Goal: Information Seeking & Learning: Learn about a topic

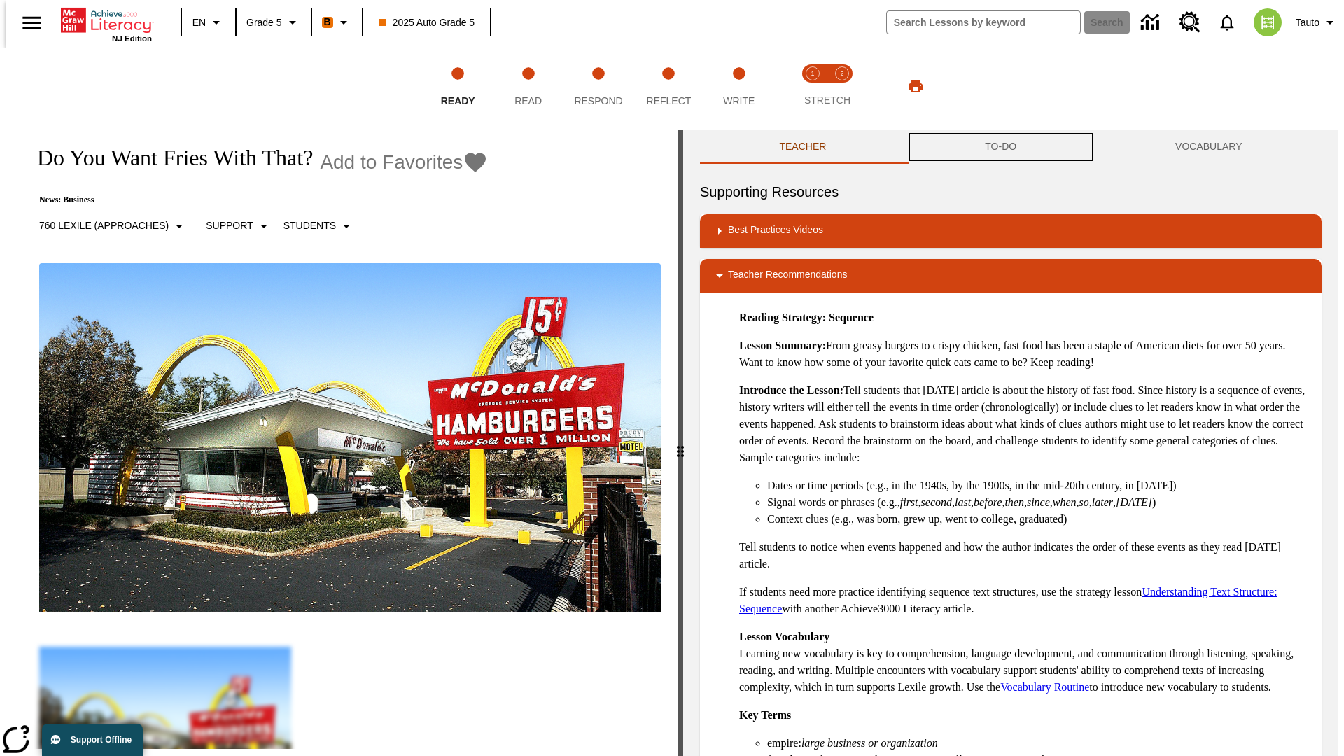
click at [1001, 147] on button "TO-DO" at bounding box center [1001, 147] width 190 height 34
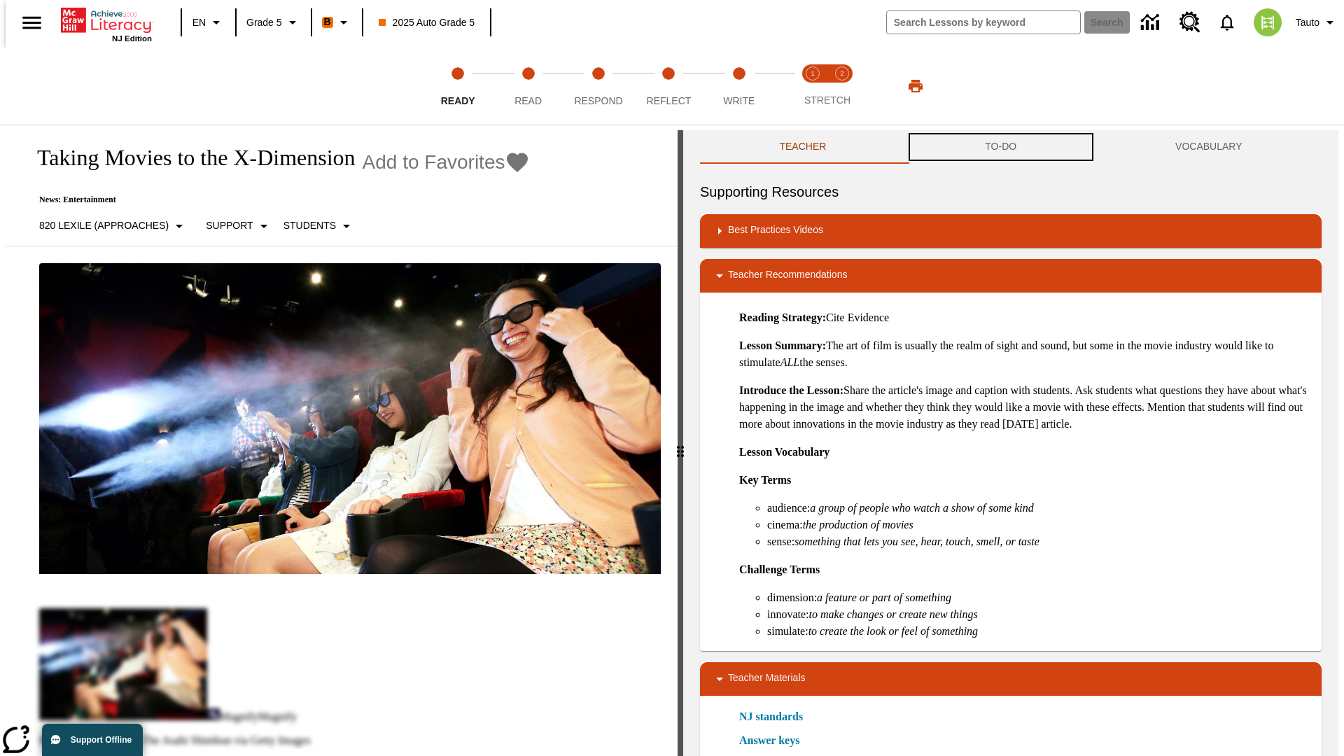
click at [1001, 147] on button "TO-DO" at bounding box center [1001, 147] width 190 height 34
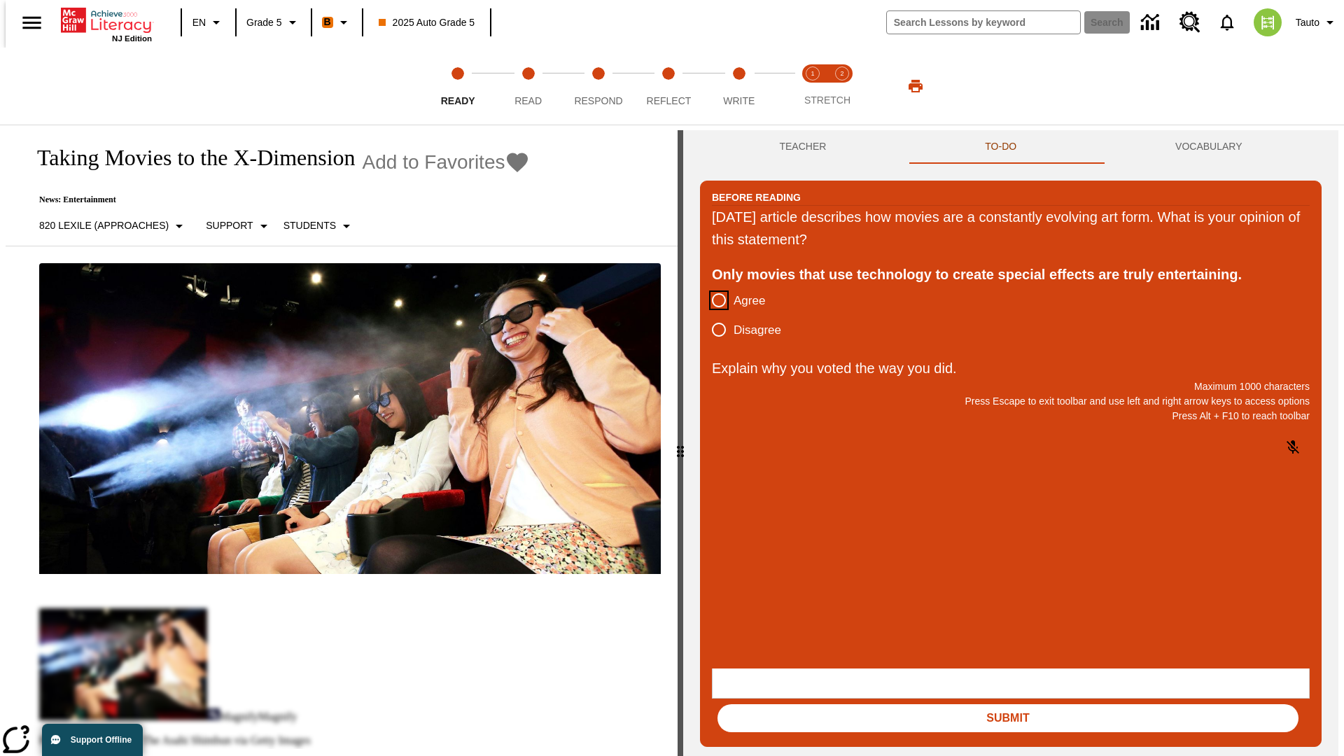
click at [713, 301] on input "Agree" at bounding box center [718, 300] width 29 height 29
radio input "true"
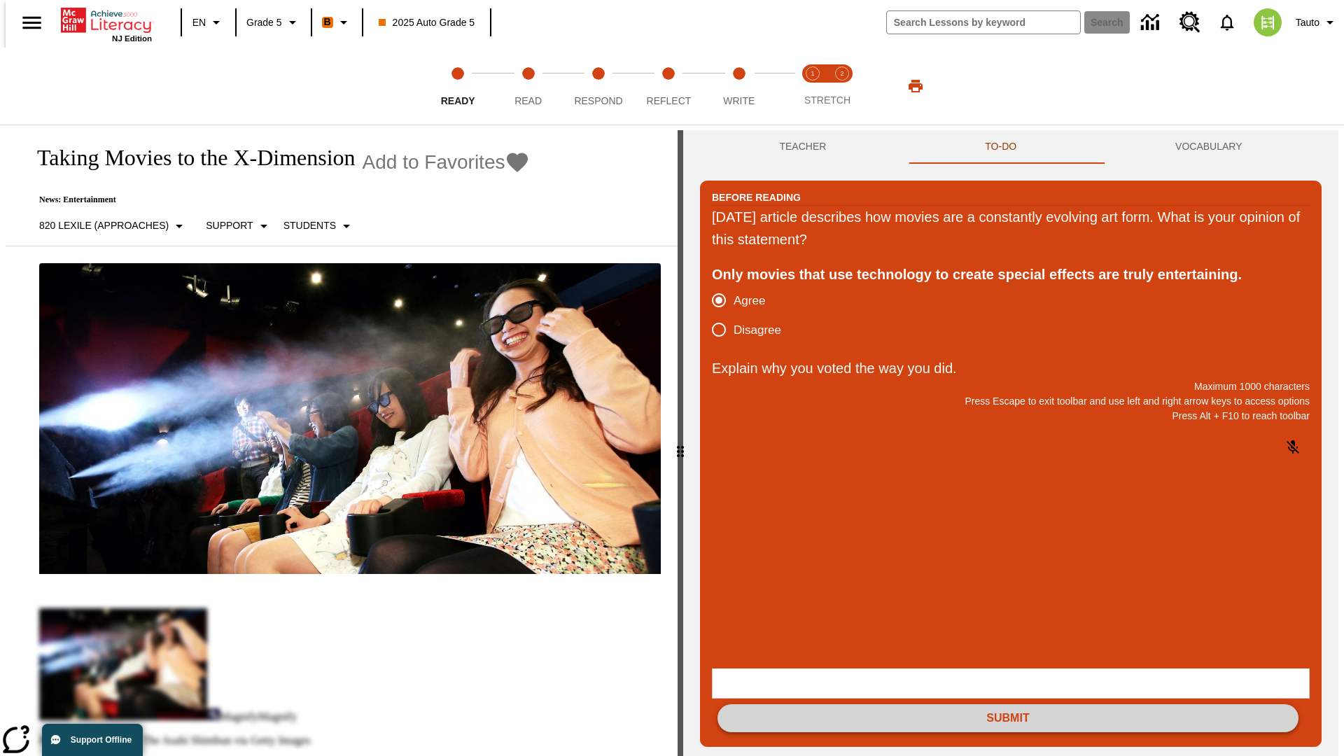
click at [1008, 704] on button "Submit" at bounding box center [1008, 718] width 581 height 28
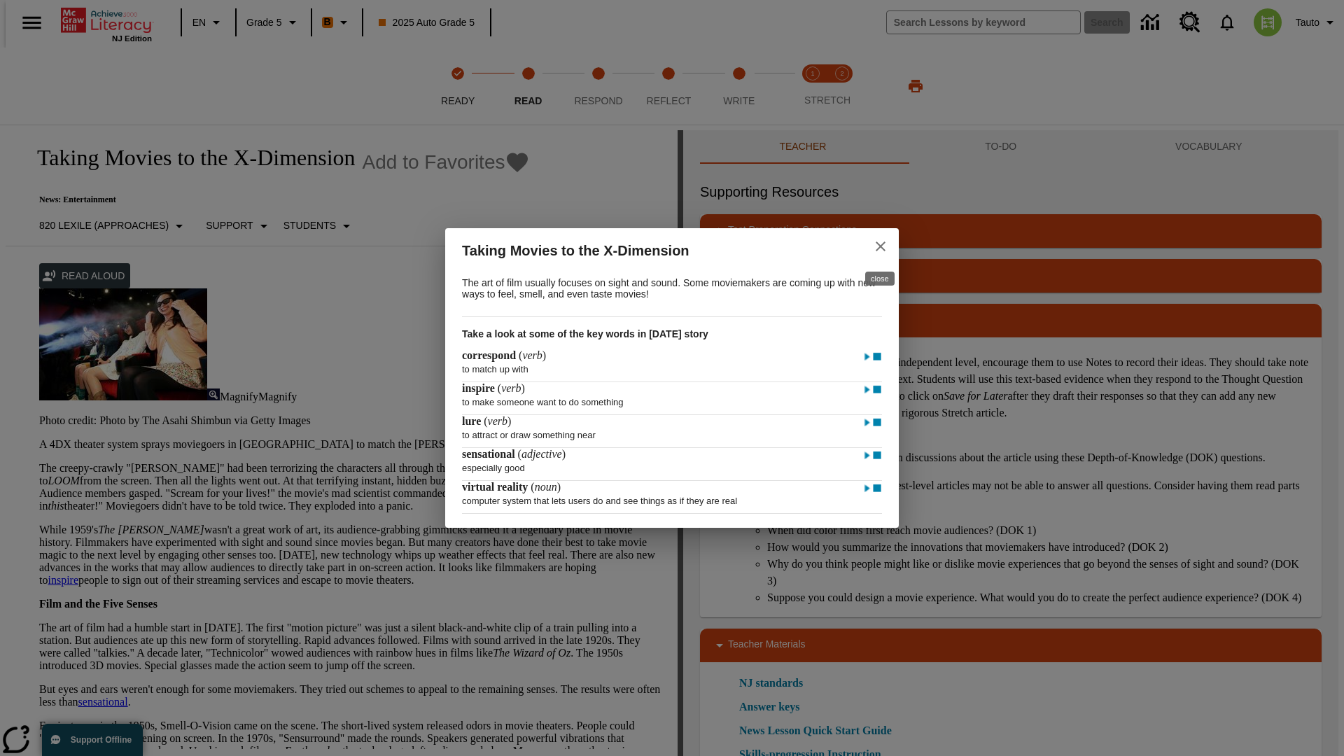
click at [881, 244] on icon "close" at bounding box center [881, 247] width 10 height 10
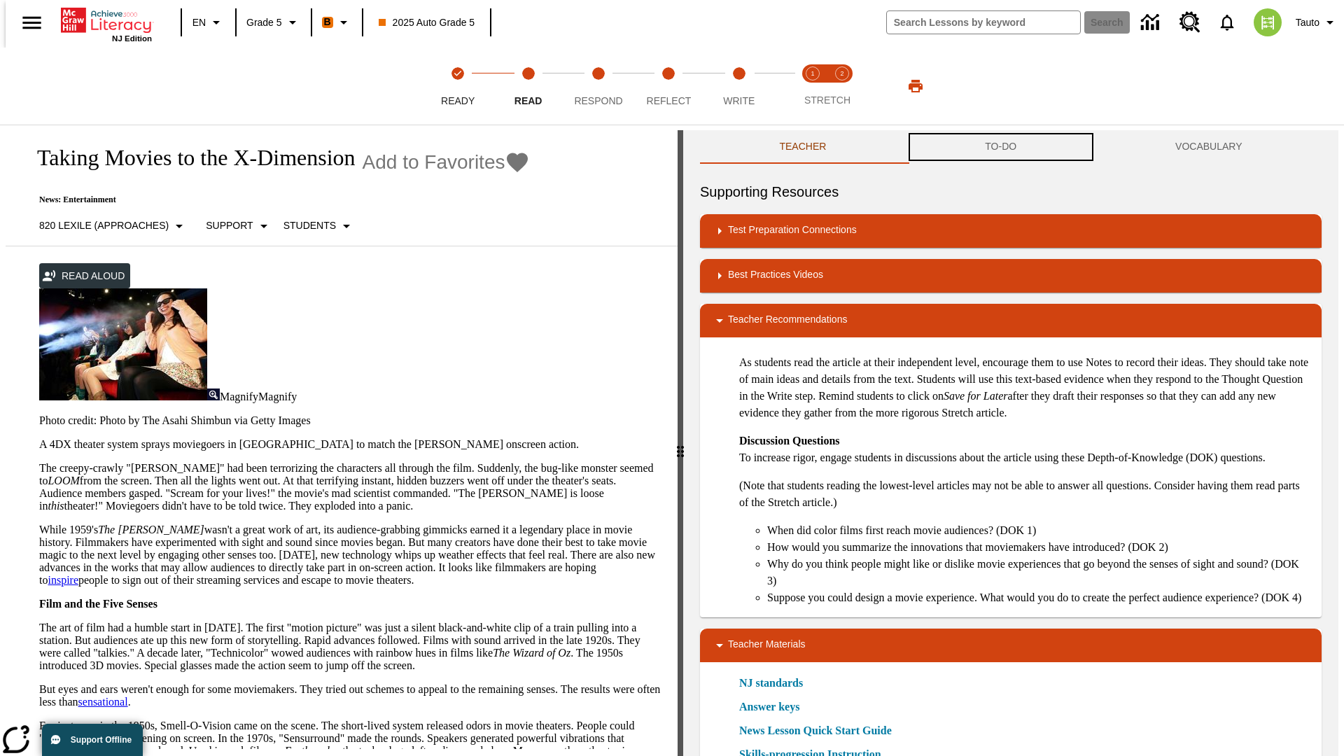
scroll to position [1, 0]
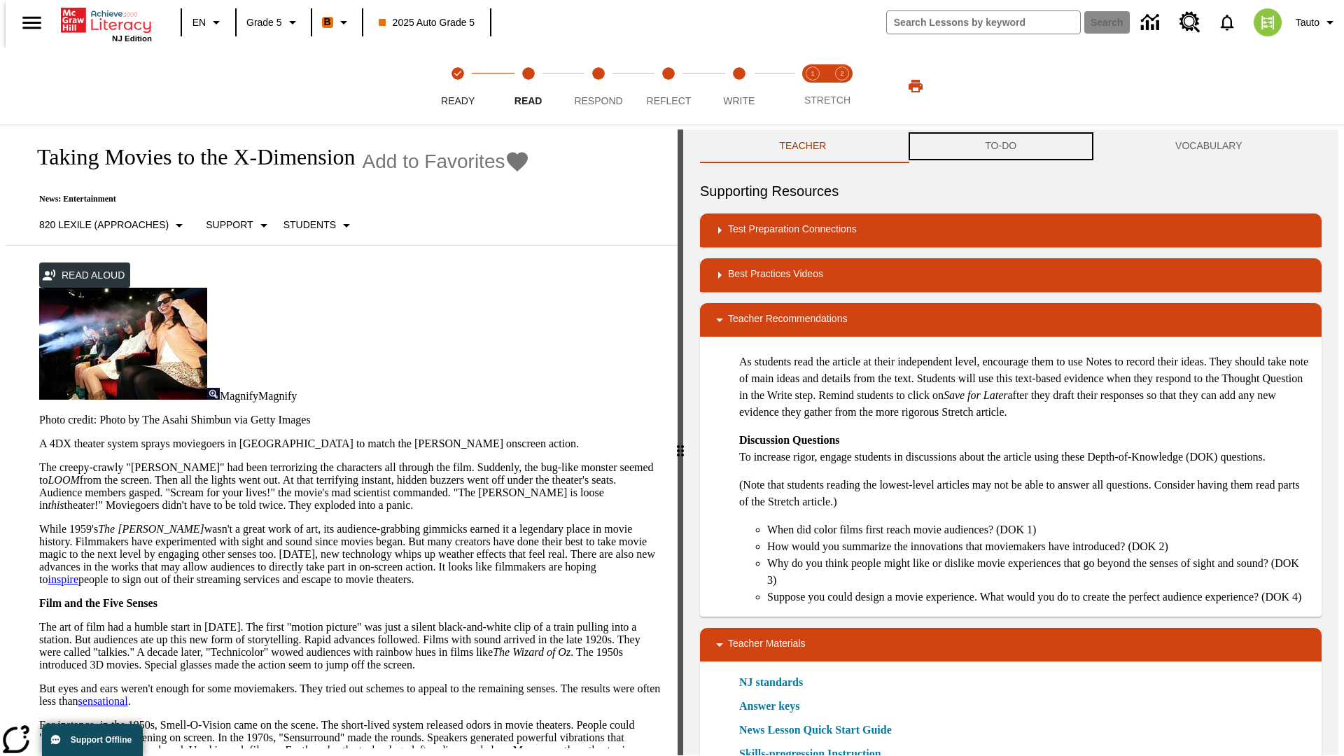
click at [1001, 147] on button "TO-DO" at bounding box center [1001, 147] width 190 height 34
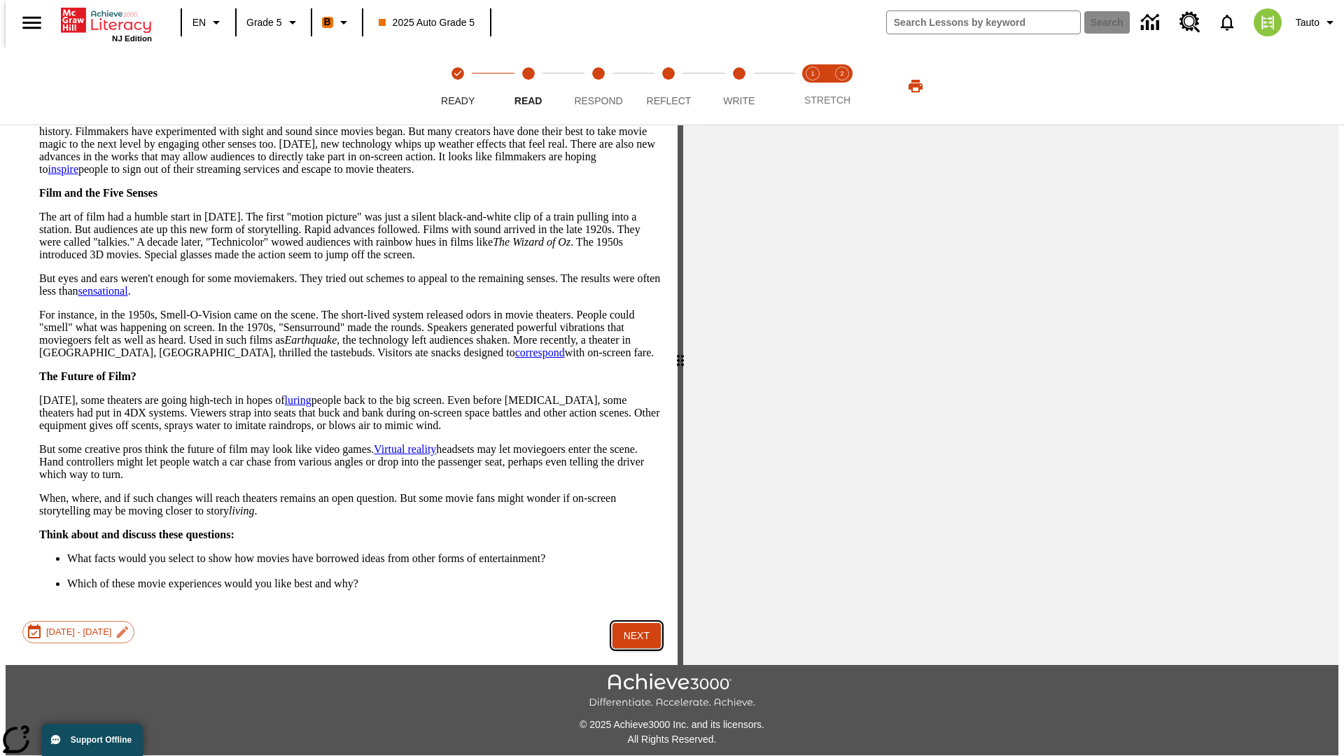
scroll to position [0, 0]
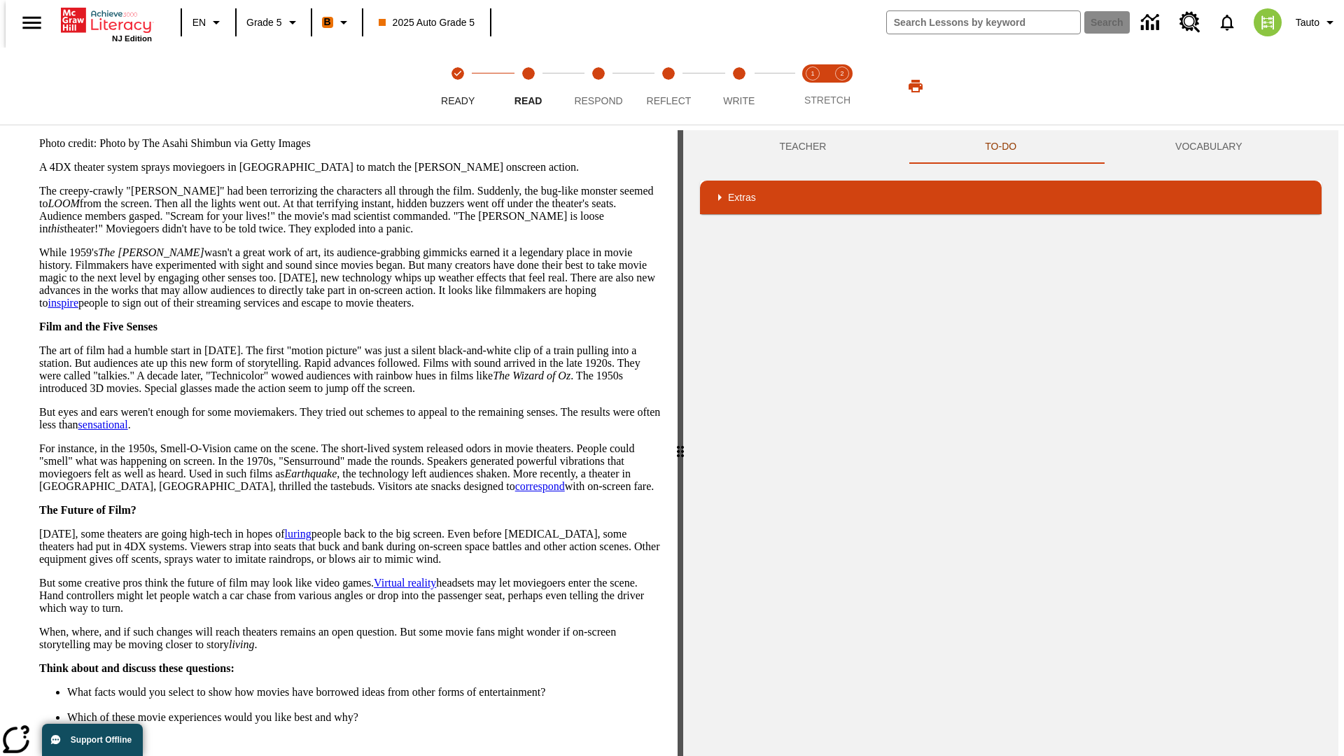
click at [632, 755] on button "Next" at bounding box center [637, 770] width 48 height 26
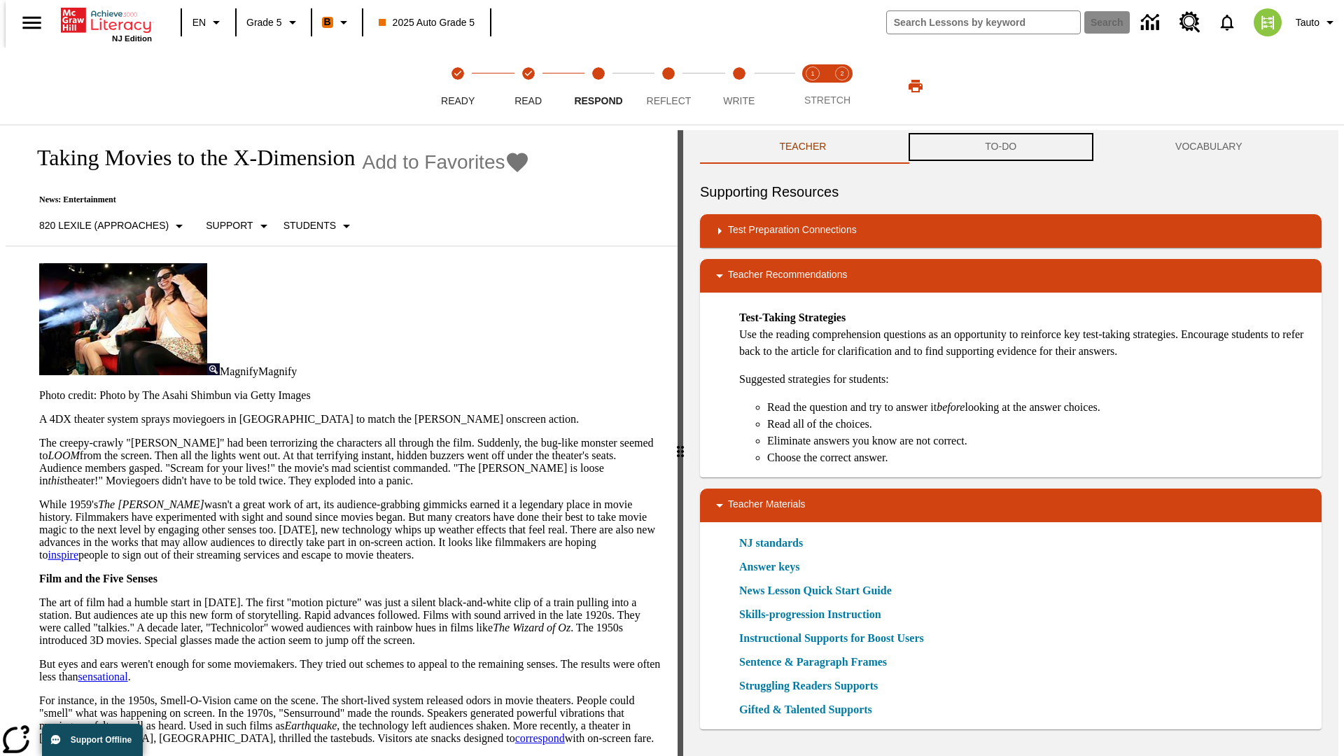
scroll to position [1, 0]
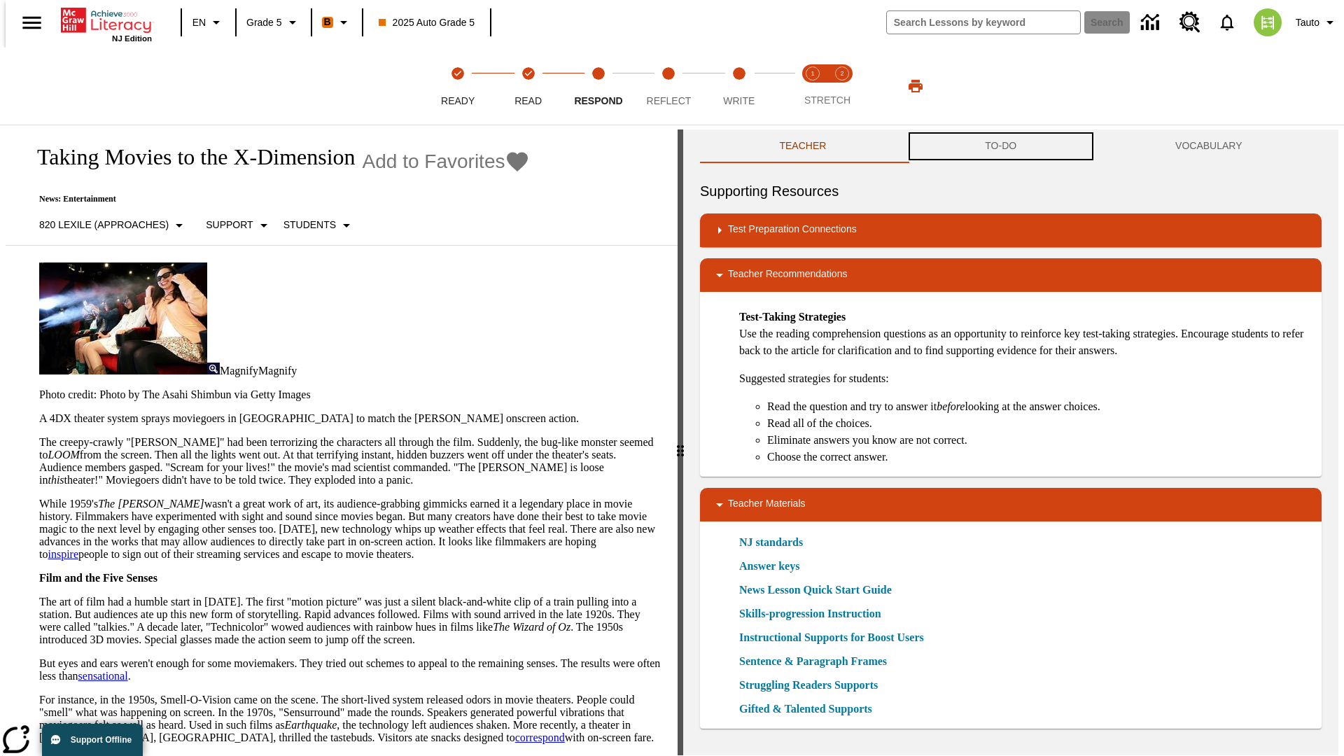
click at [1001, 147] on button "TO-DO" at bounding box center [1001, 147] width 190 height 34
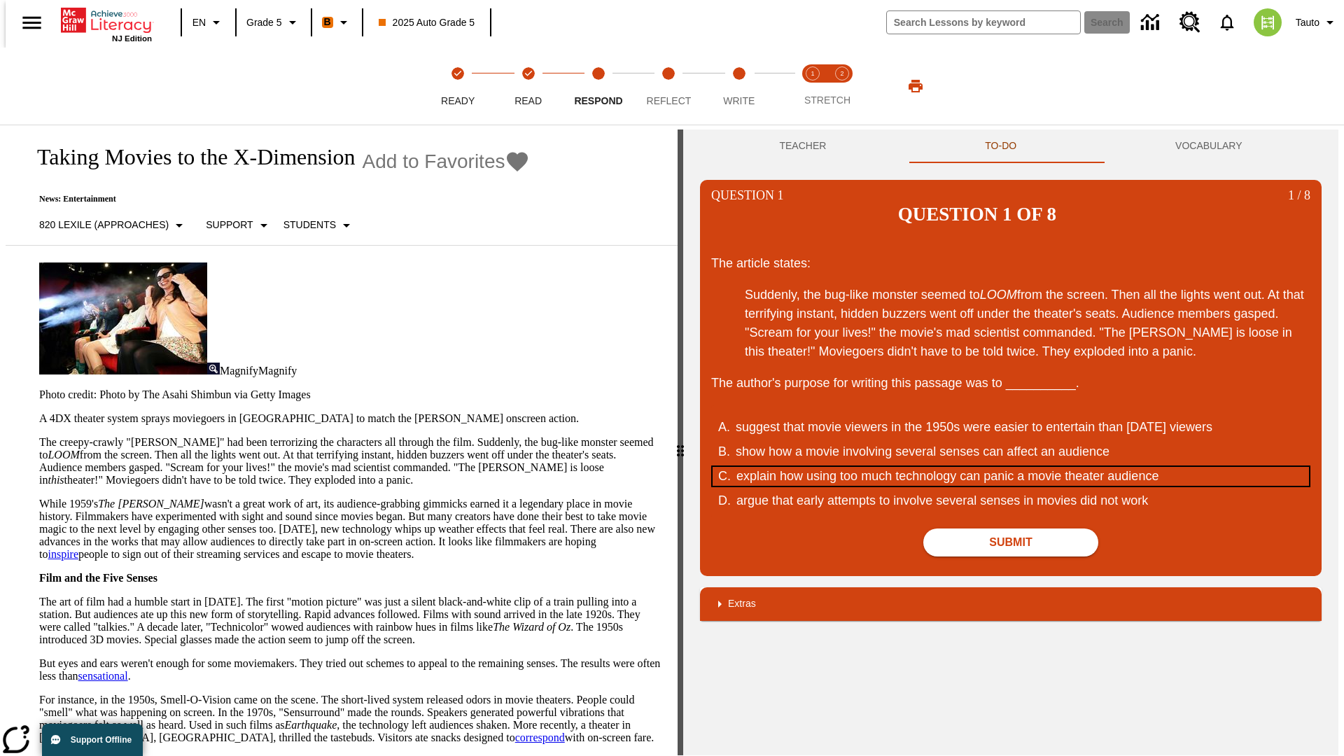
click at [1011, 467] on div "explain how using too much technology can panic a movie theater audience" at bounding box center [1003, 476] width 532 height 19
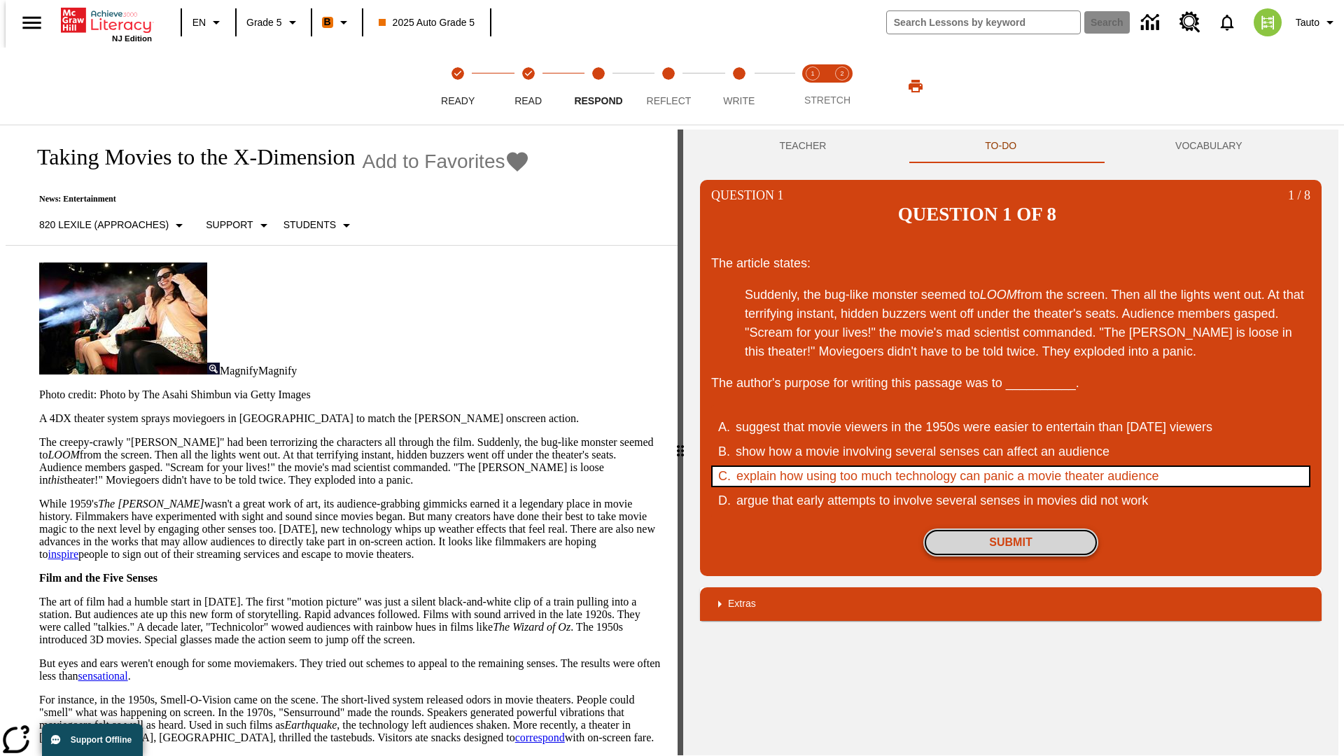
click at [1011, 529] on button "Submit" at bounding box center [1011, 543] width 175 height 28
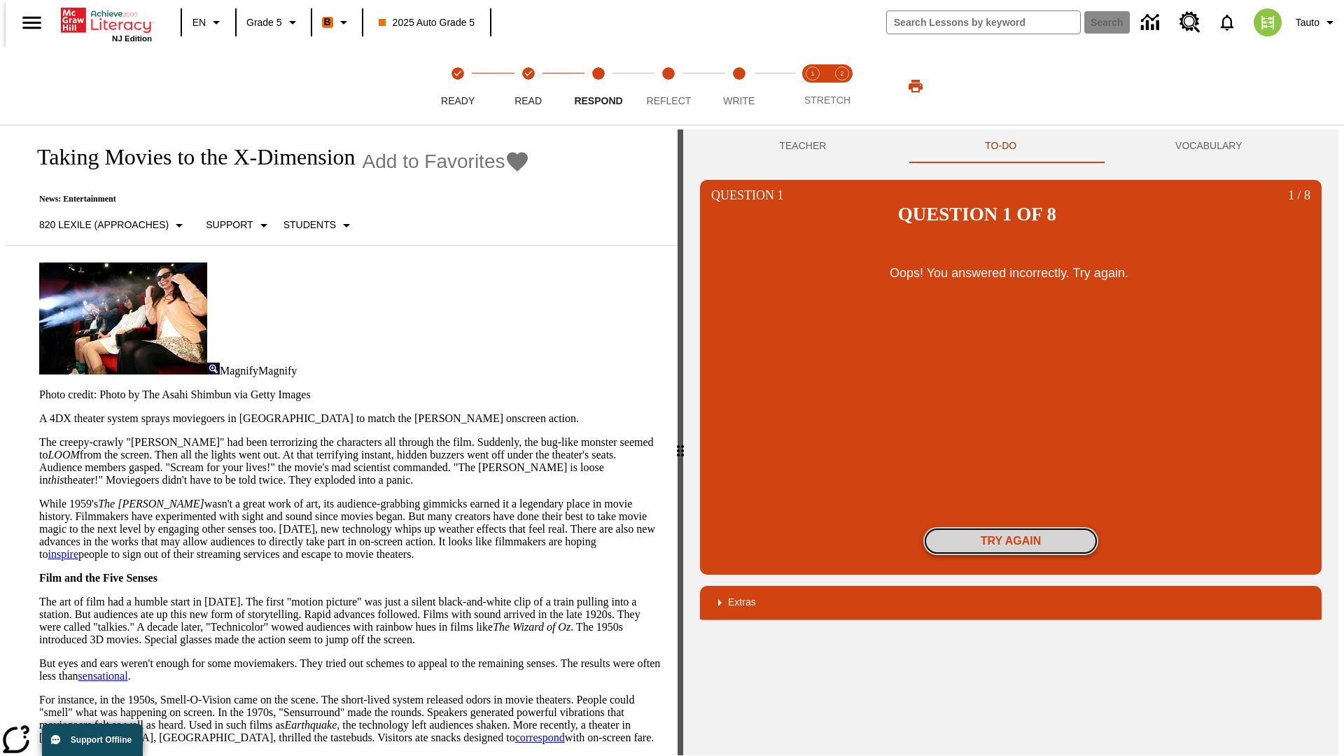
click at [1011, 527] on button "Try again" at bounding box center [1011, 541] width 175 height 28
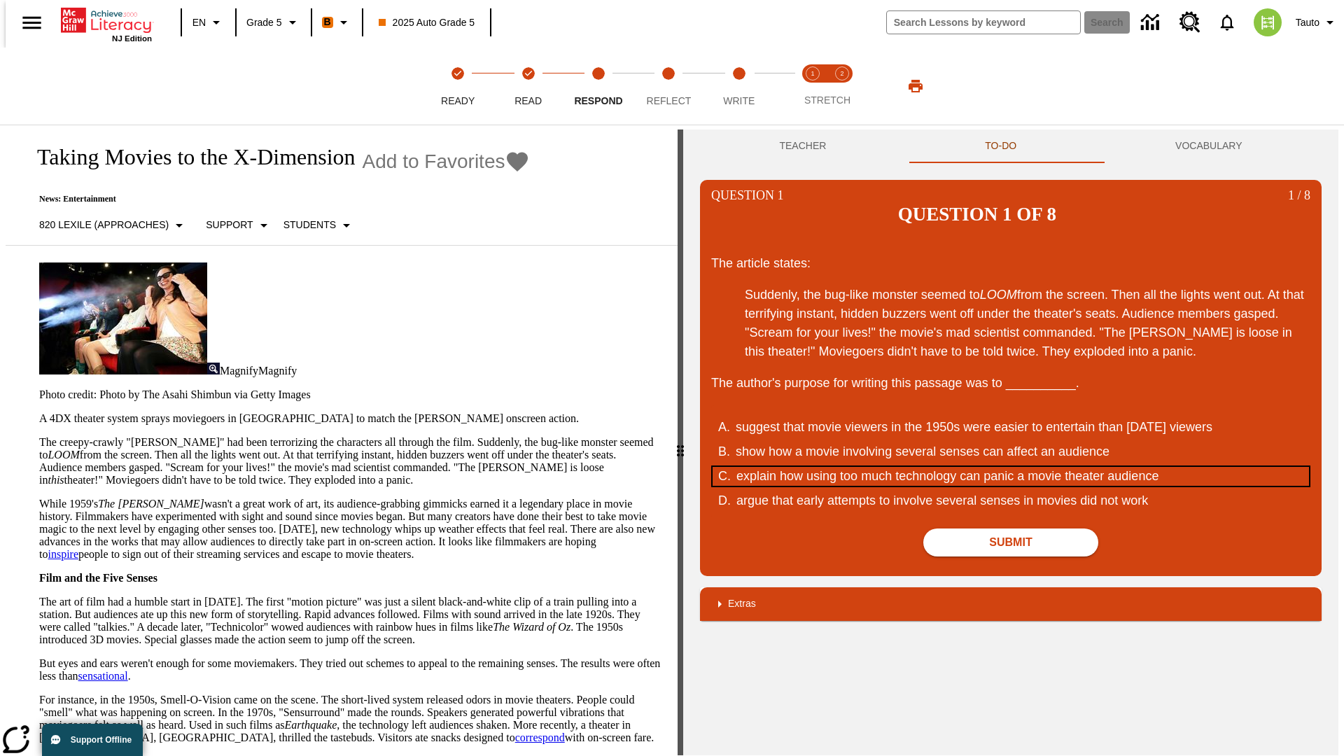
click at [1011, 467] on div "explain how using too much technology can panic a movie theater audience" at bounding box center [1003, 476] width 532 height 19
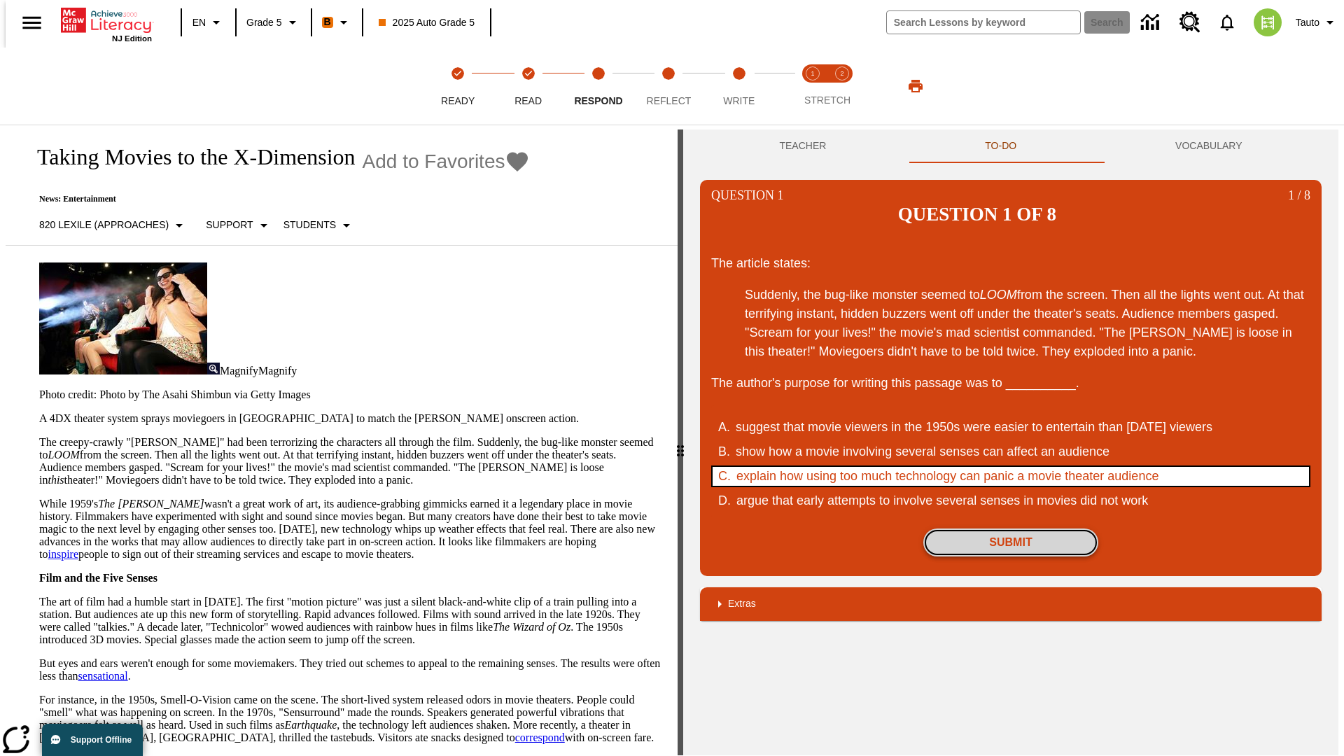
click at [1011, 529] on button "Submit" at bounding box center [1011, 543] width 175 height 28
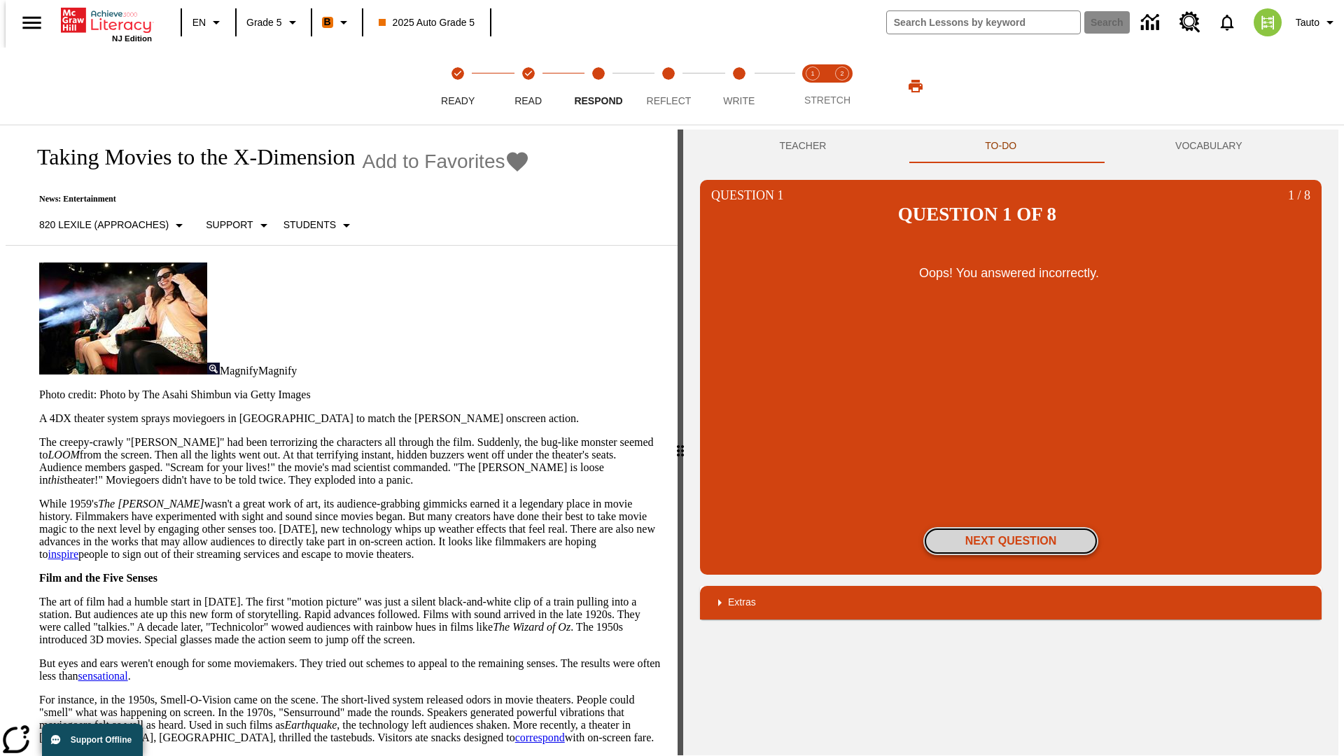
click at [1011, 527] on button "Next Question" at bounding box center [1011, 541] width 175 height 28
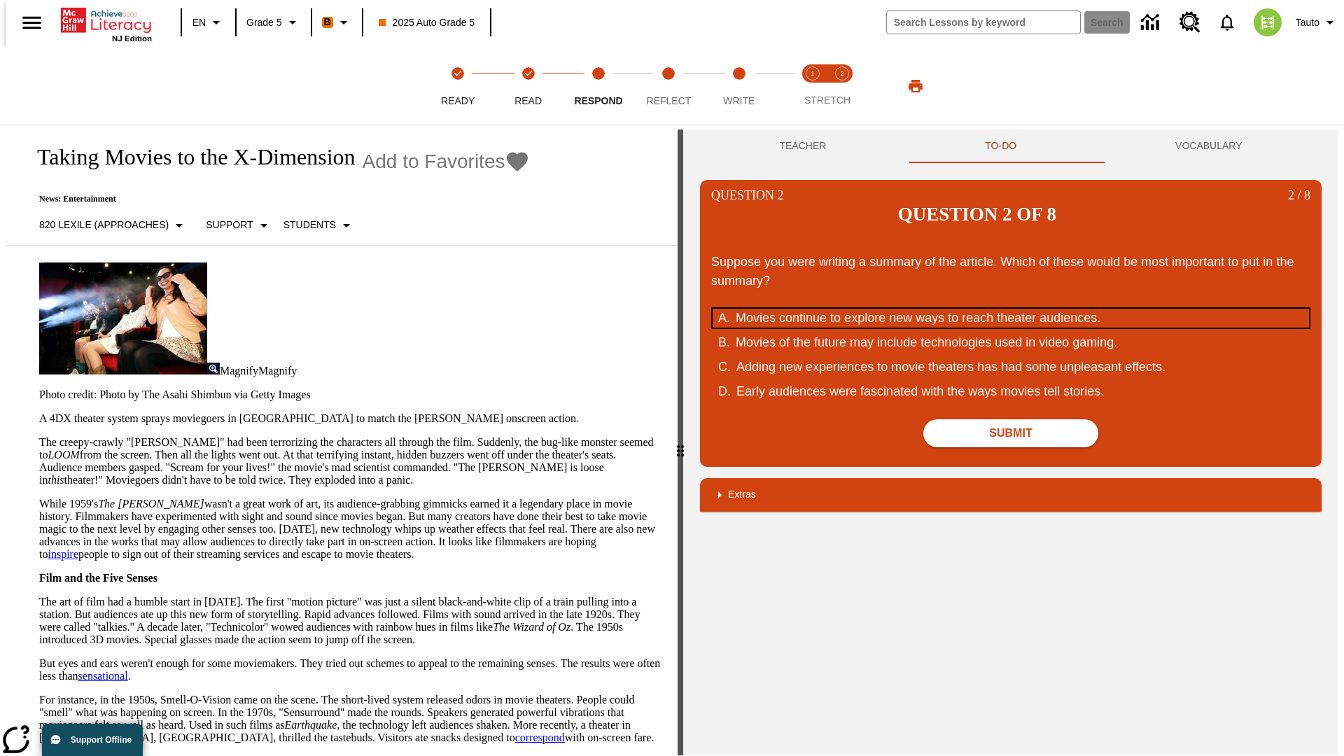
click at [1011, 309] on div "Movies continue to explore new ways to reach theater audiences." at bounding box center [1002, 318] width 532 height 19
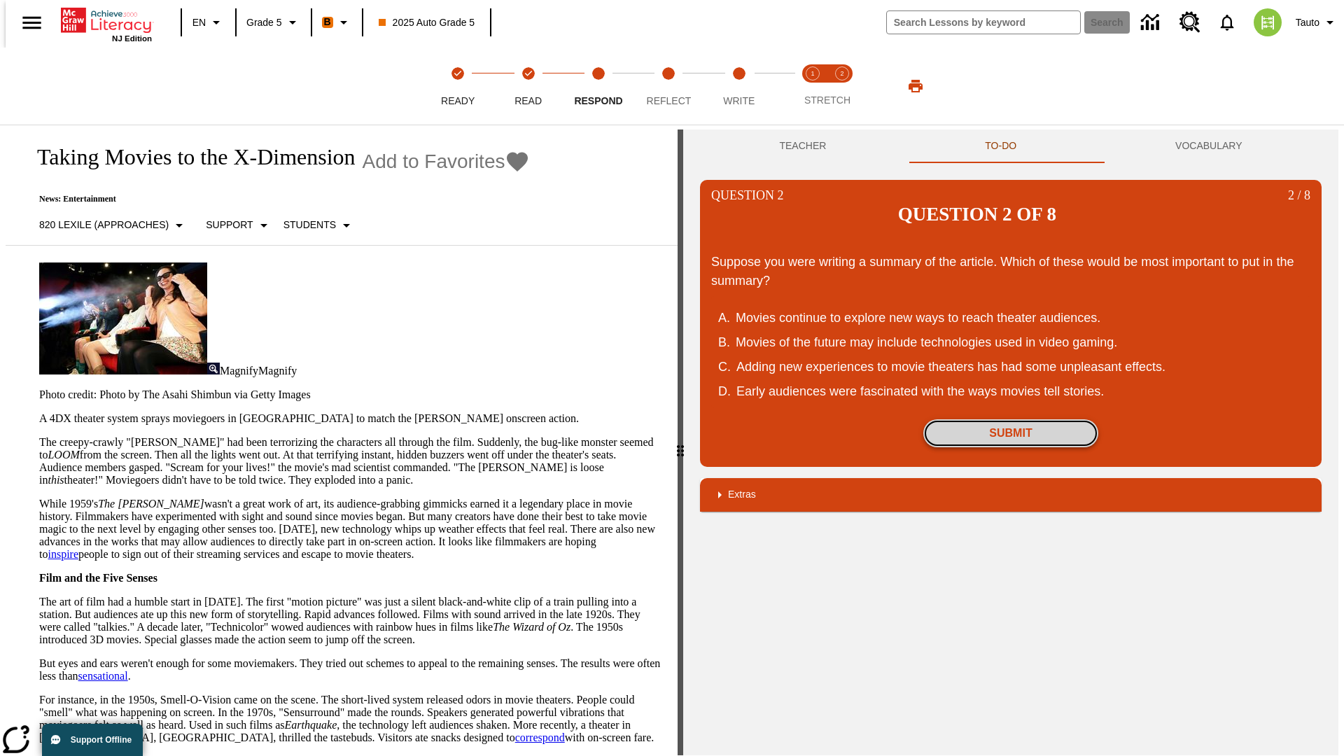
click at [1011, 419] on button "Submit" at bounding box center [1011, 433] width 175 height 28
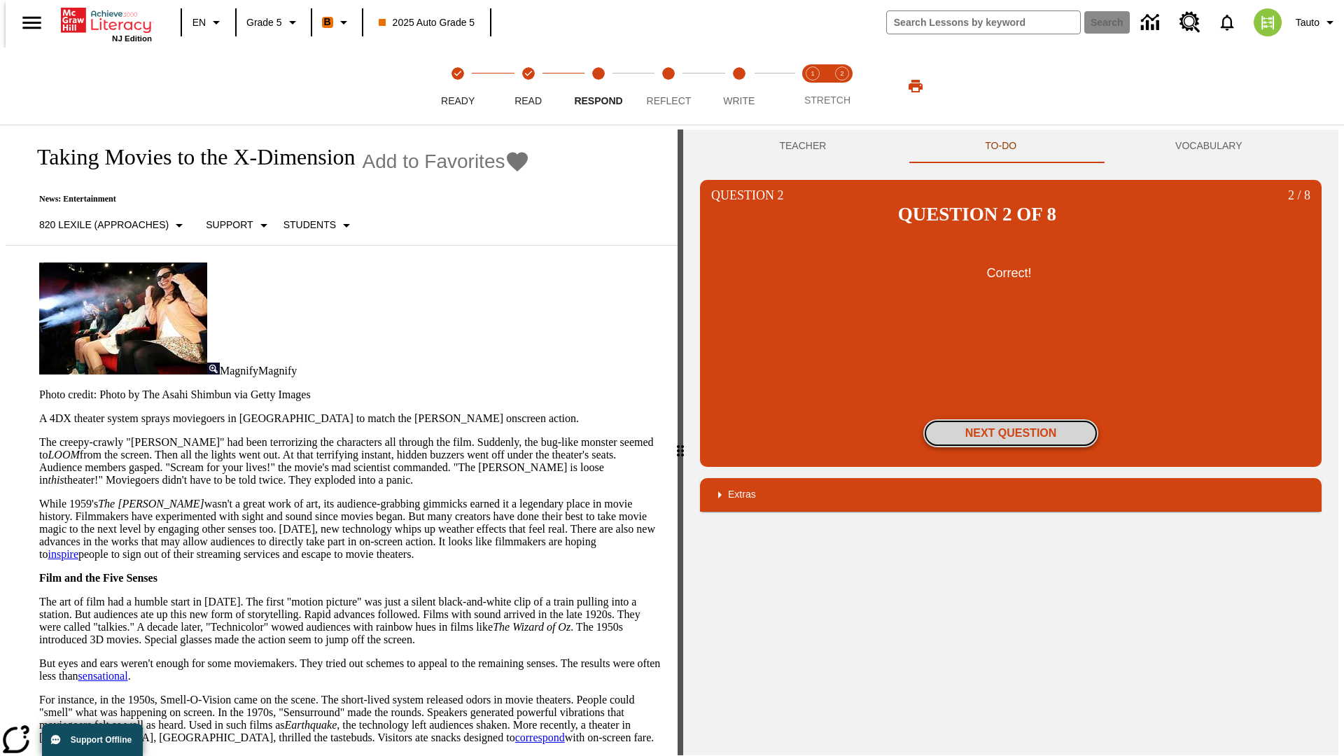
click at [1011, 419] on button "Next Question" at bounding box center [1011, 433] width 175 height 28
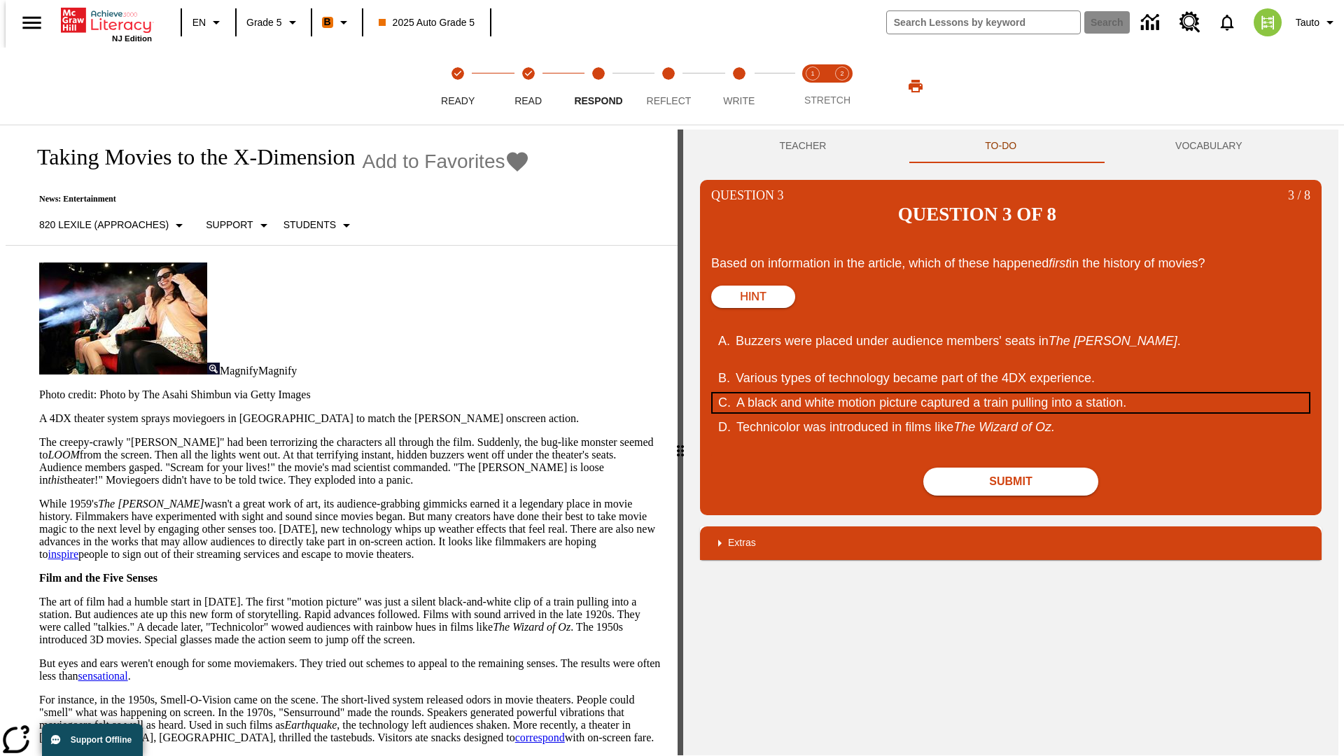
click at [1011, 394] on div "A black and white motion picture captured a train pulling into a station." at bounding box center [1003, 403] width 532 height 19
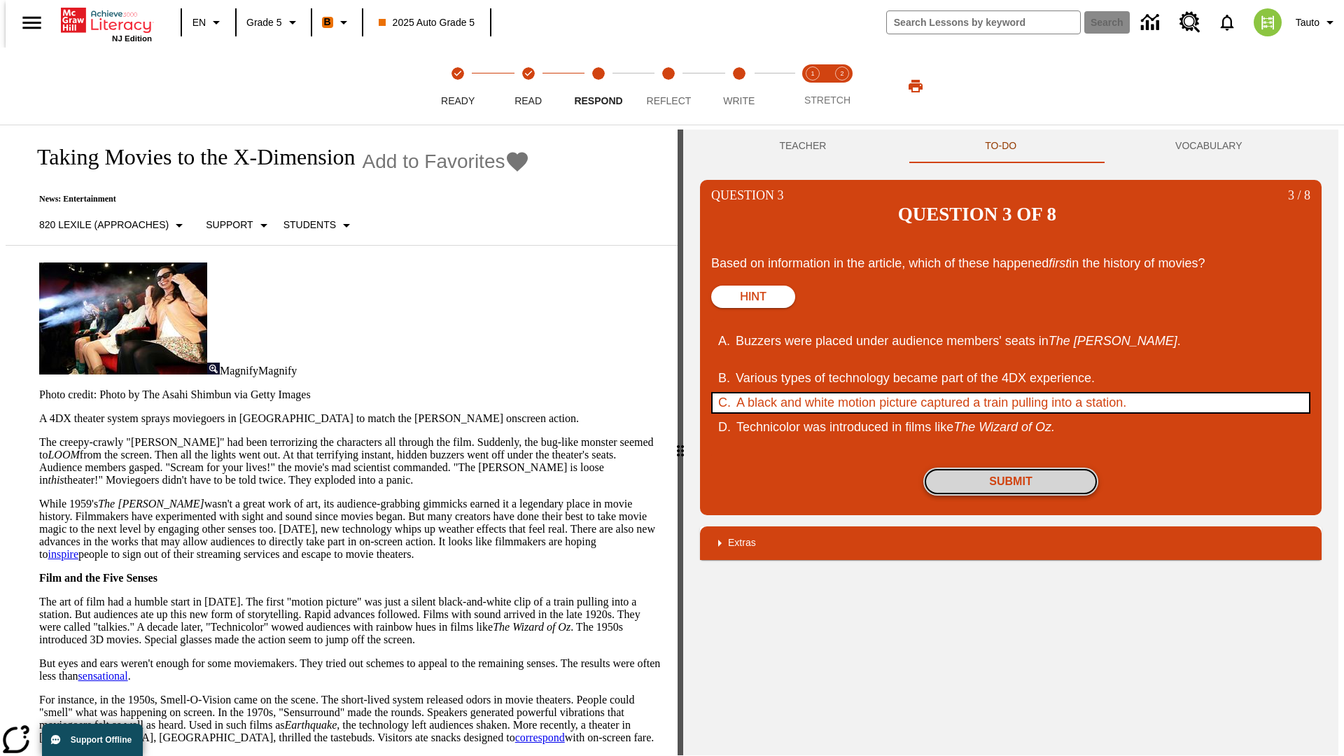
click at [1011, 468] on button "Submit" at bounding box center [1011, 482] width 175 height 28
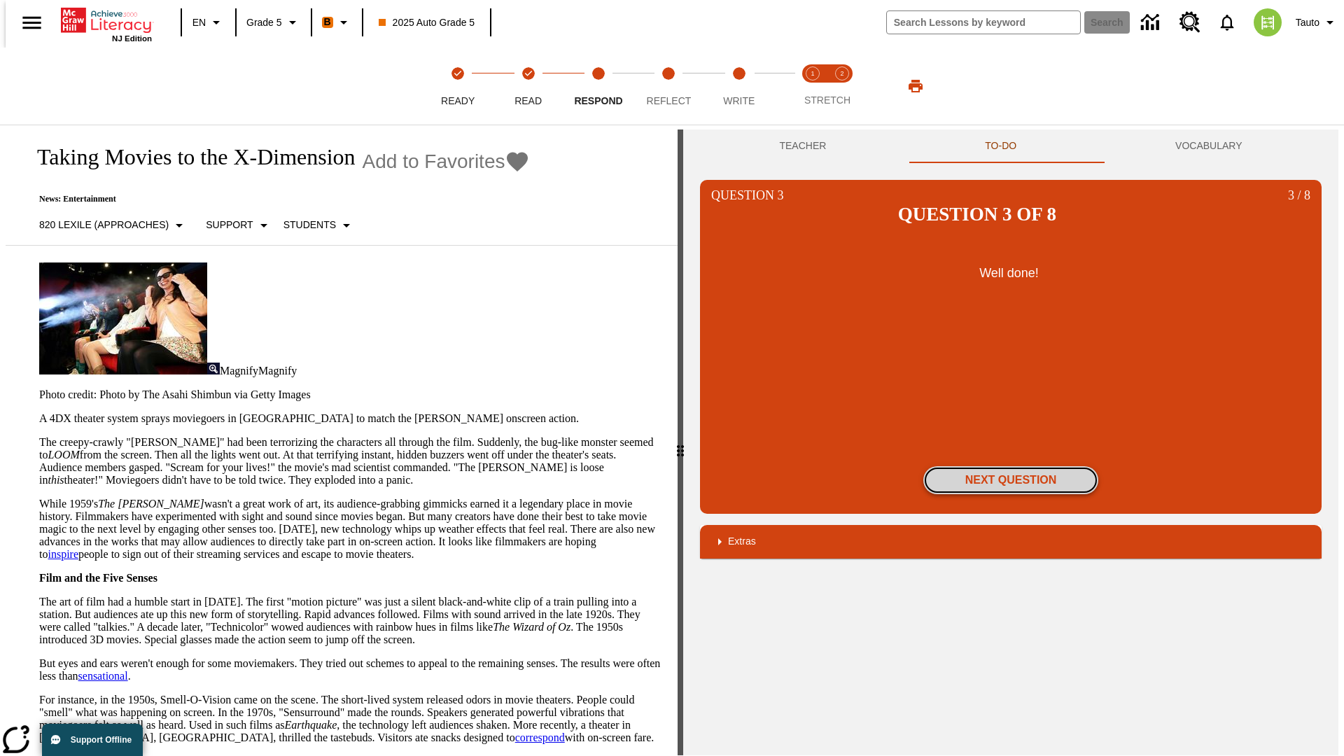
click at [1011, 466] on button "Next Question" at bounding box center [1011, 480] width 175 height 28
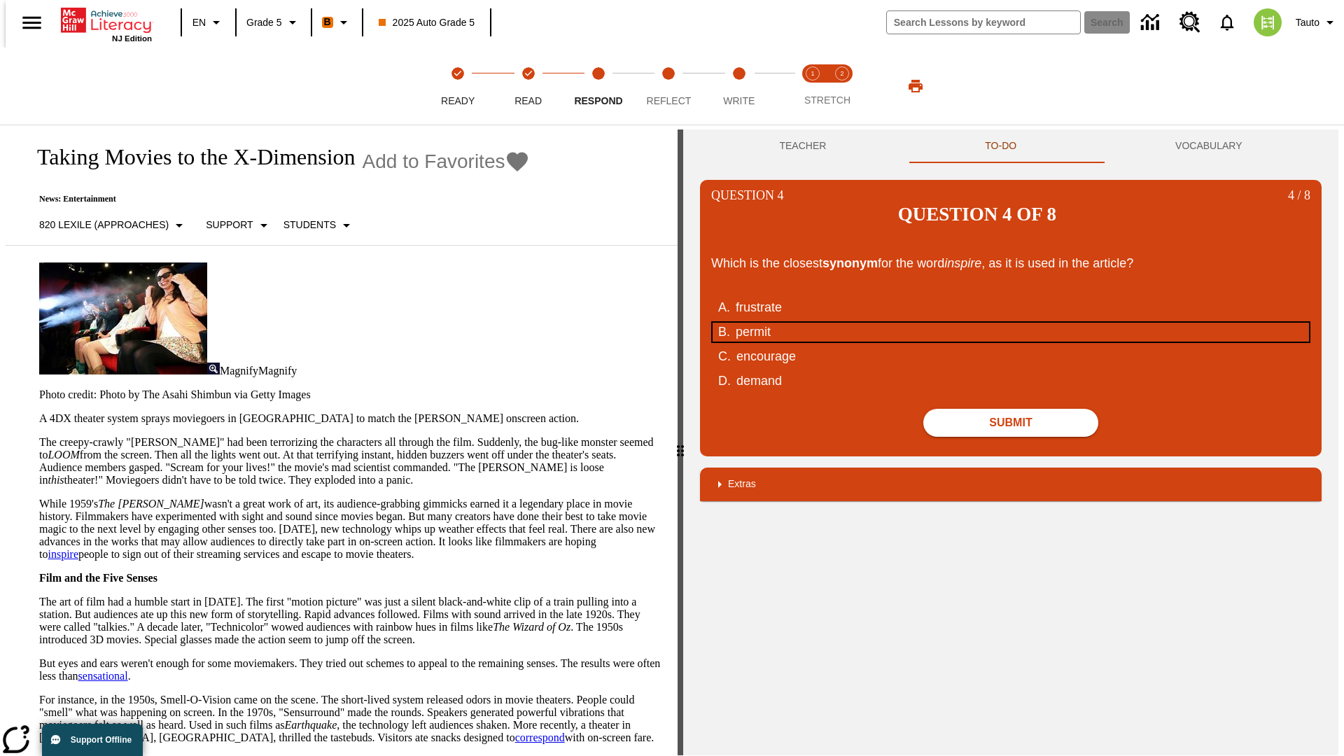
click at [1011, 323] on div "permit" at bounding box center [1002, 332] width 532 height 19
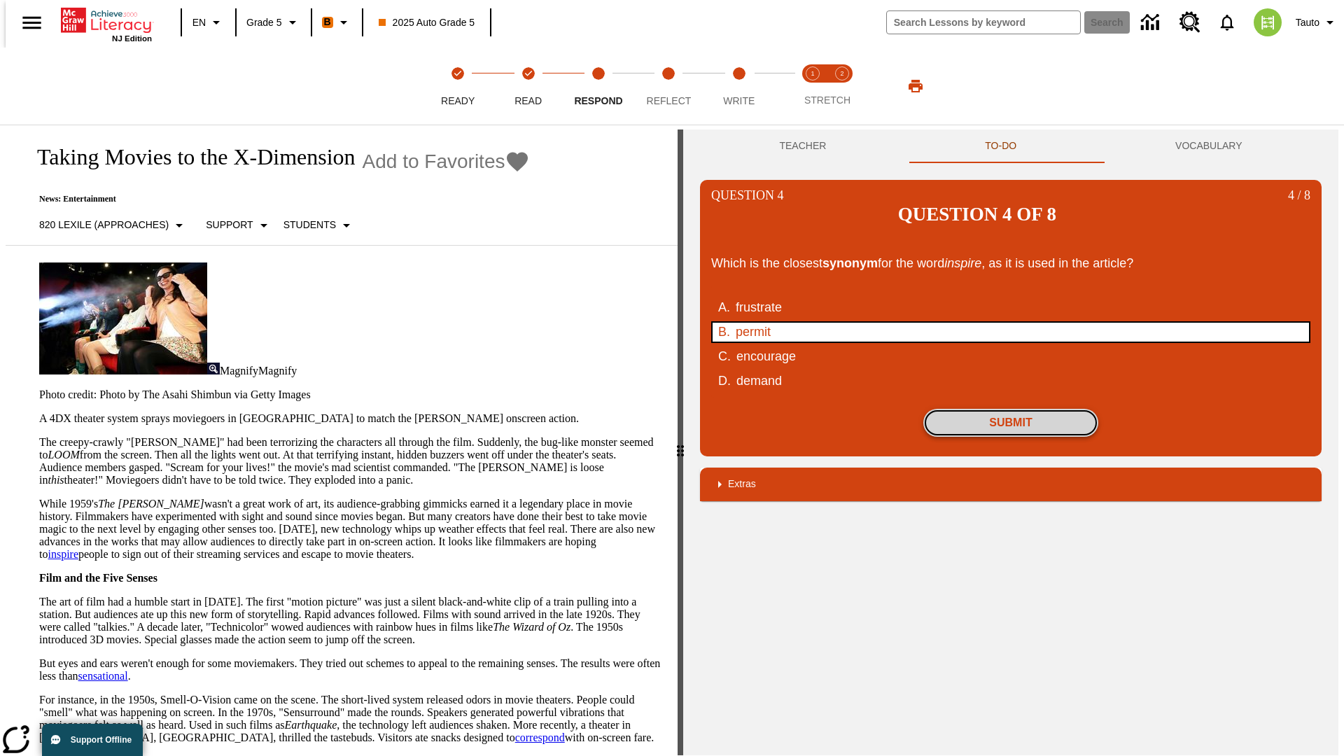
click at [1011, 409] on button "Submit" at bounding box center [1011, 423] width 175 height 28
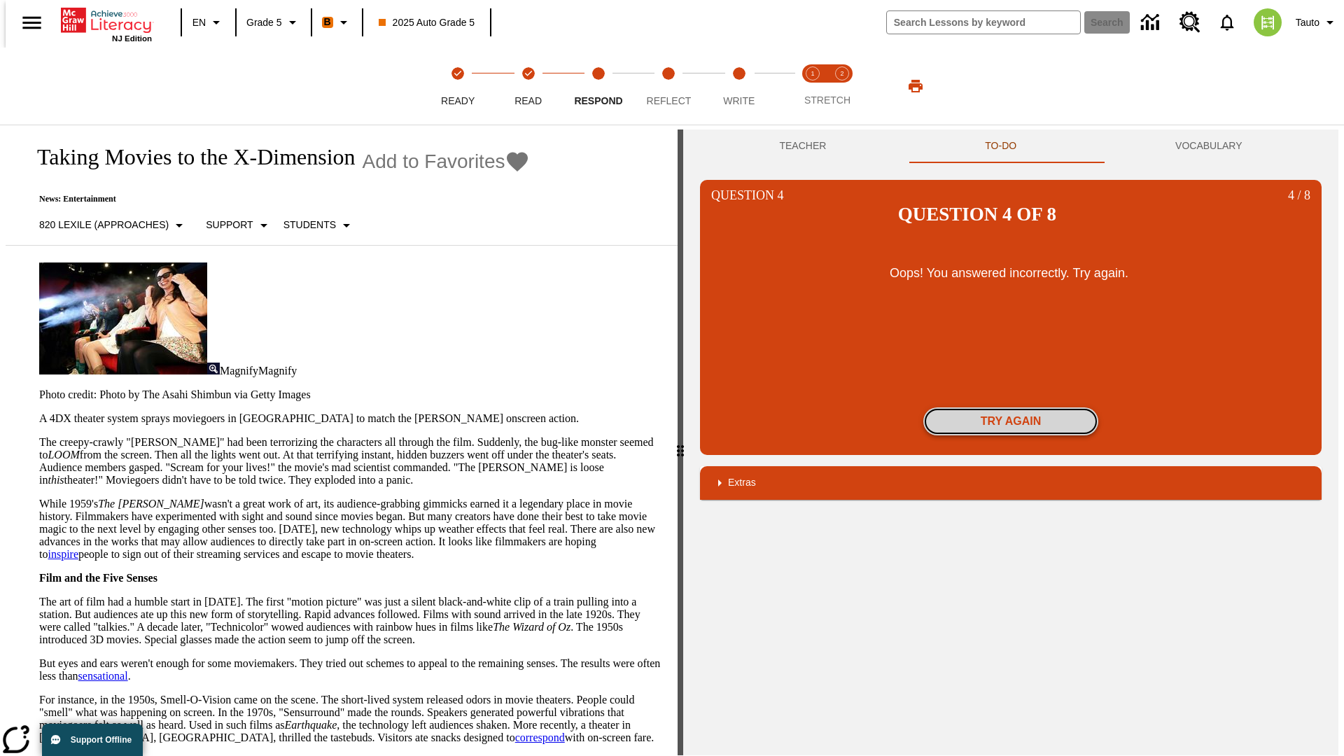
click at [1011, 408] on button "Try again" at bounding box center [1011, 422] width 175 height 28
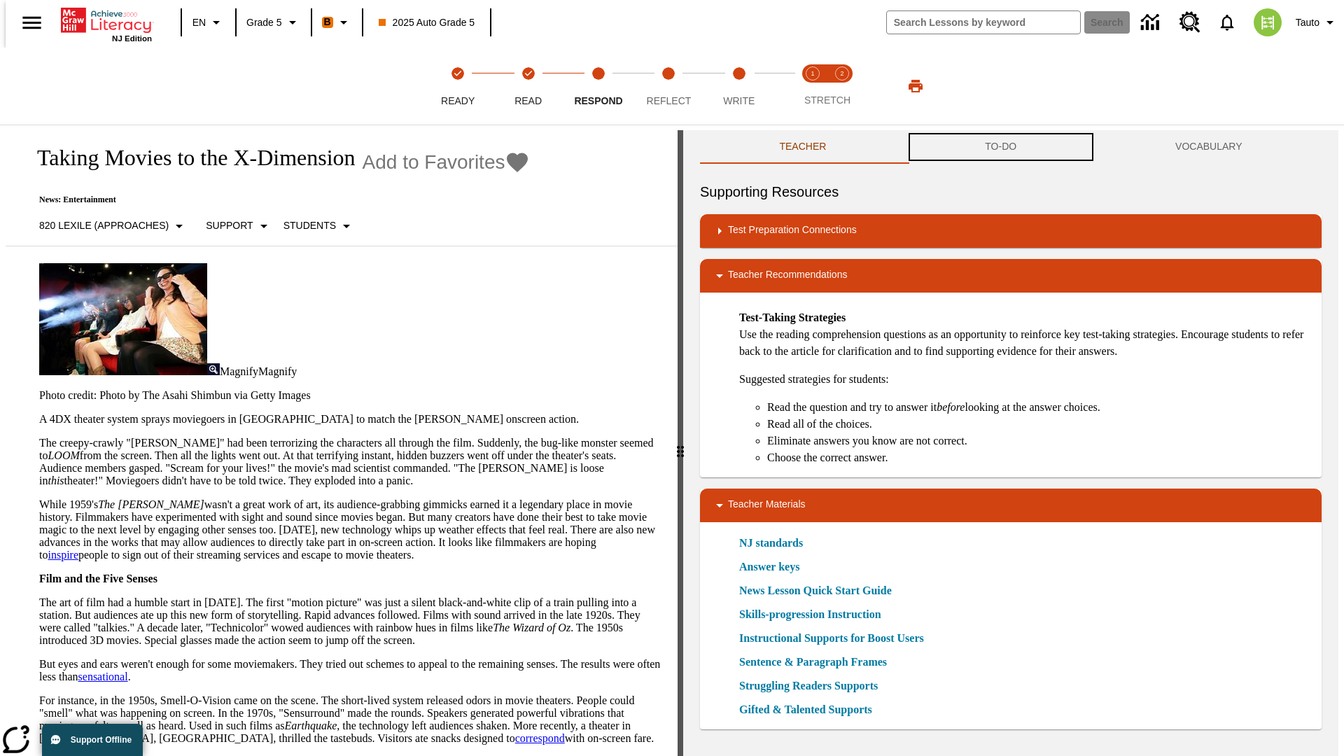
click at [1001, 147] on button "TO-DO" at bounding box center [1001, 147] width 190 height 34
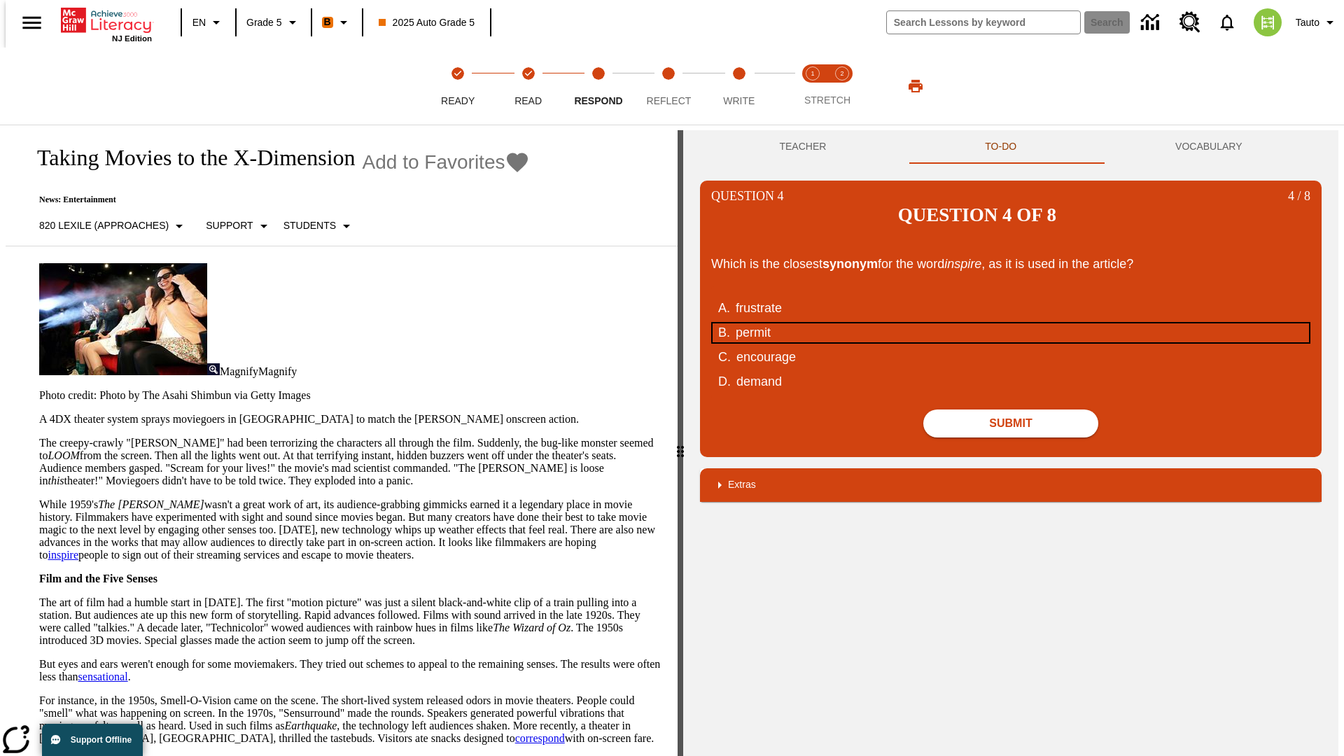
click at [1011, 323] on div "permit" at bounding box center [1002, 332] width 532 height 19
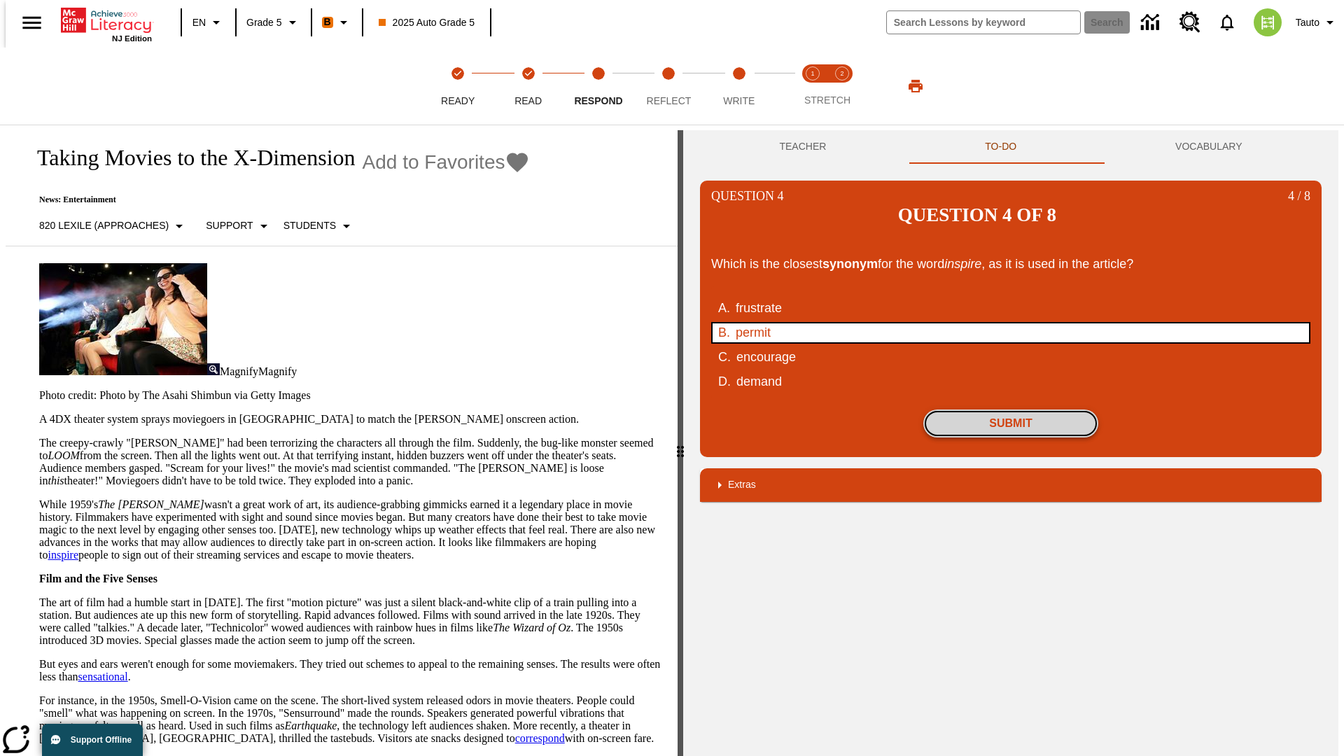
click at [1011, 410] on button "Submit" at bounding box center [1011, 424] width 175 height 28
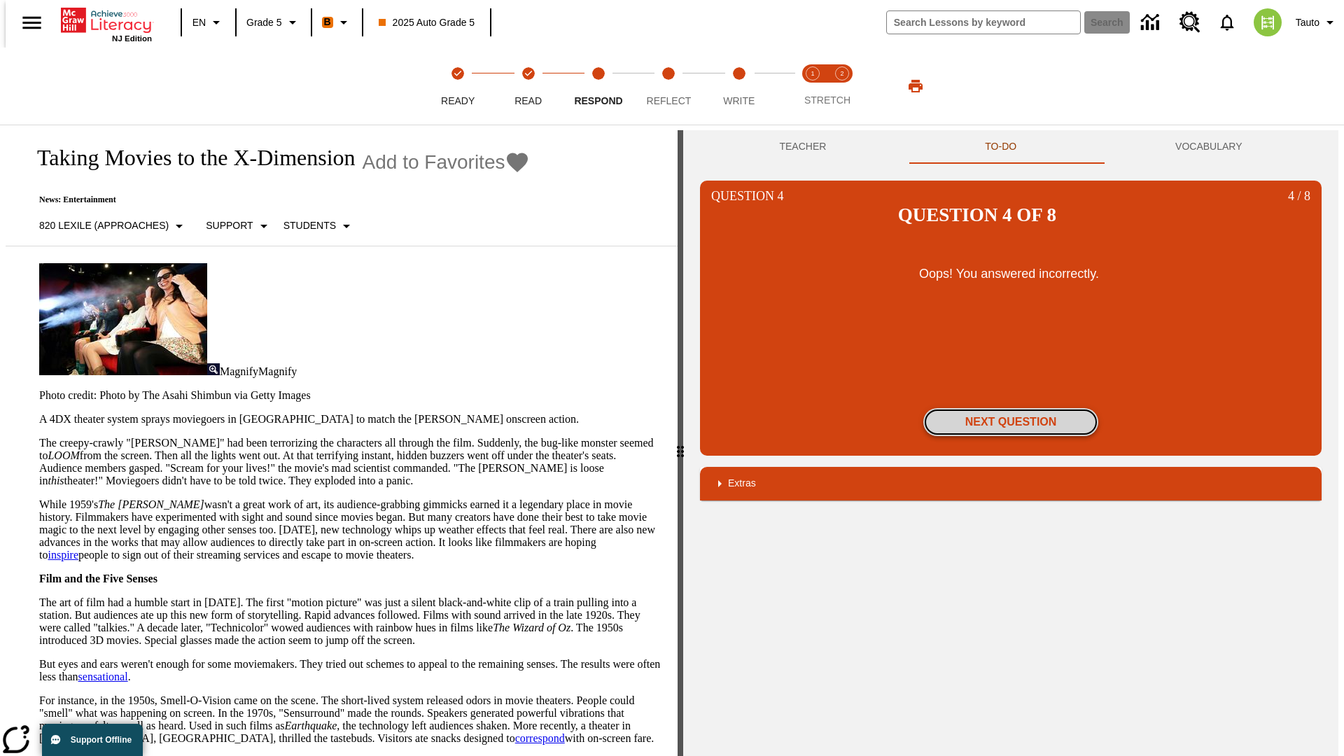
click at [1011, 408] on button "Next Question" at bounding box center [1011, 422] width 175 height 28
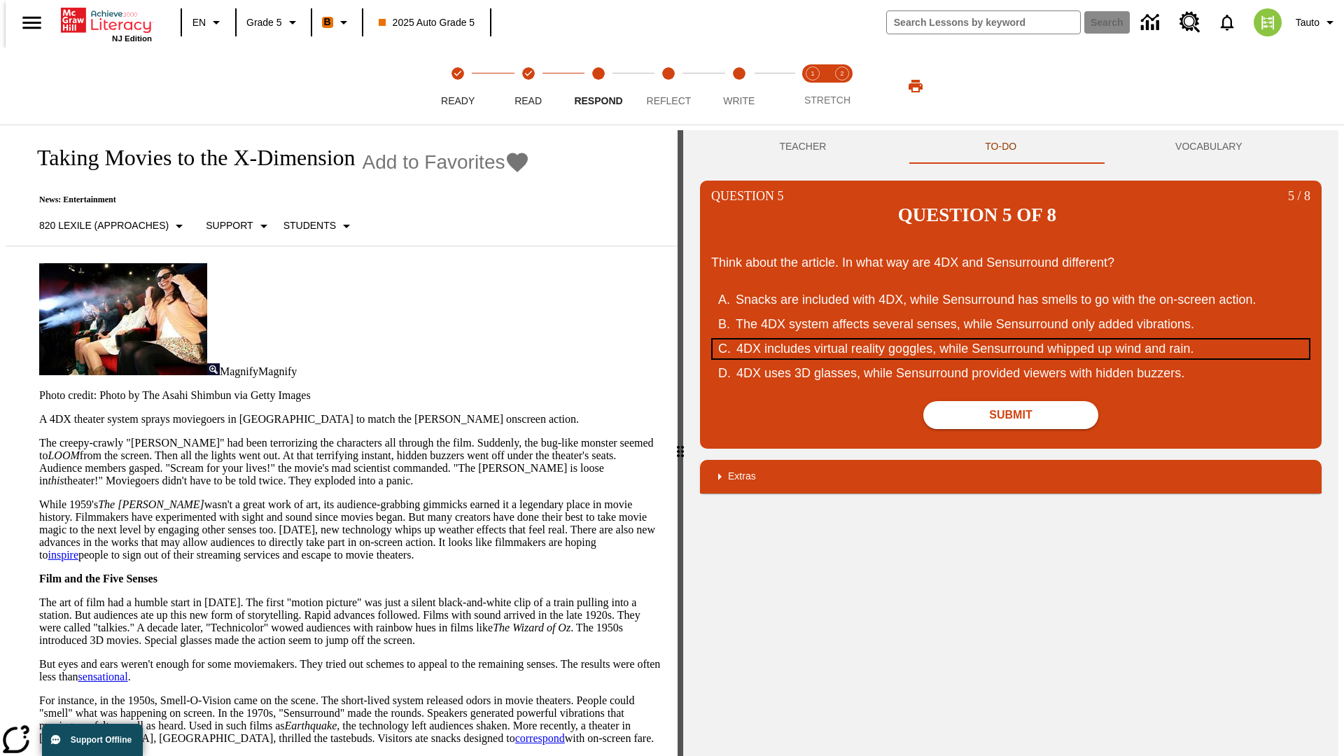
click at [1011, 340] on div "4DX includes virtual reality goggles, while Sensurround whipped up wind and rai…" at bounding box center [1003, 349] width 532 height 19
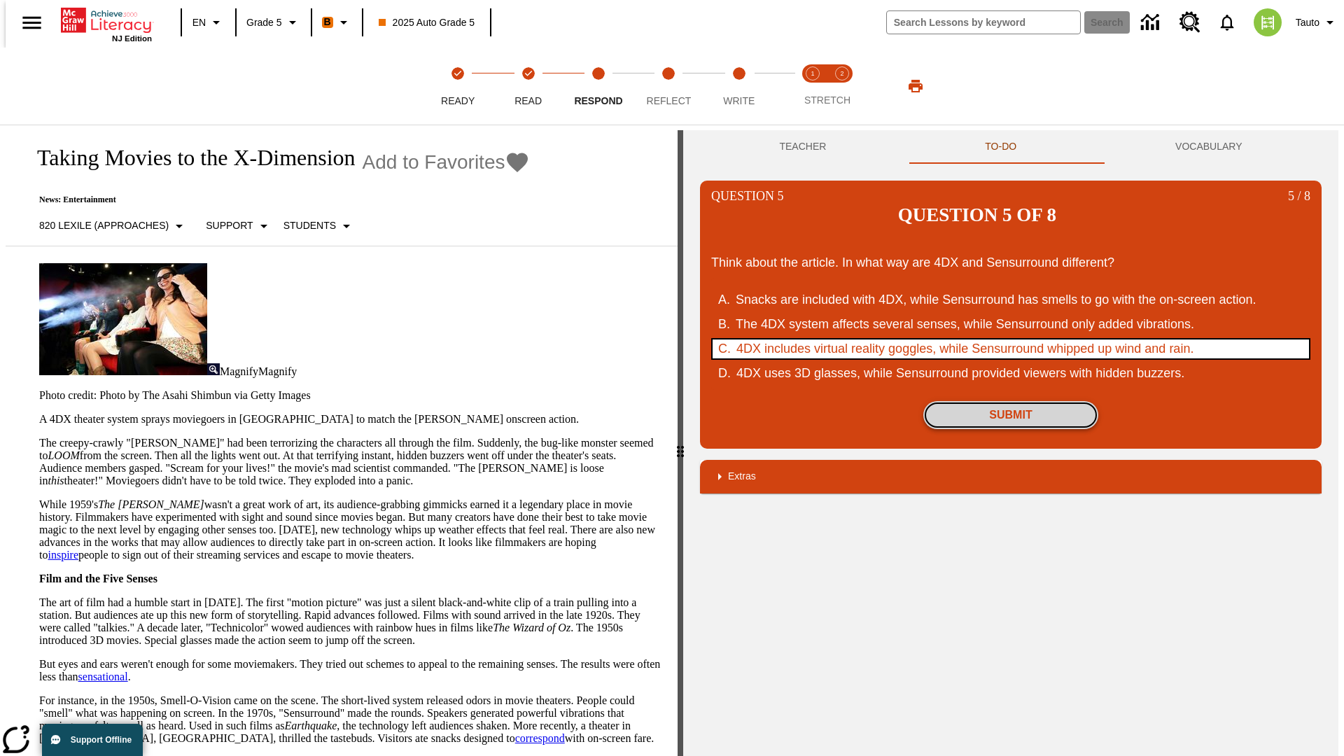
click at [1011, 401] on button "Submit" at bounding box center [1011, 415] width 175 height 28
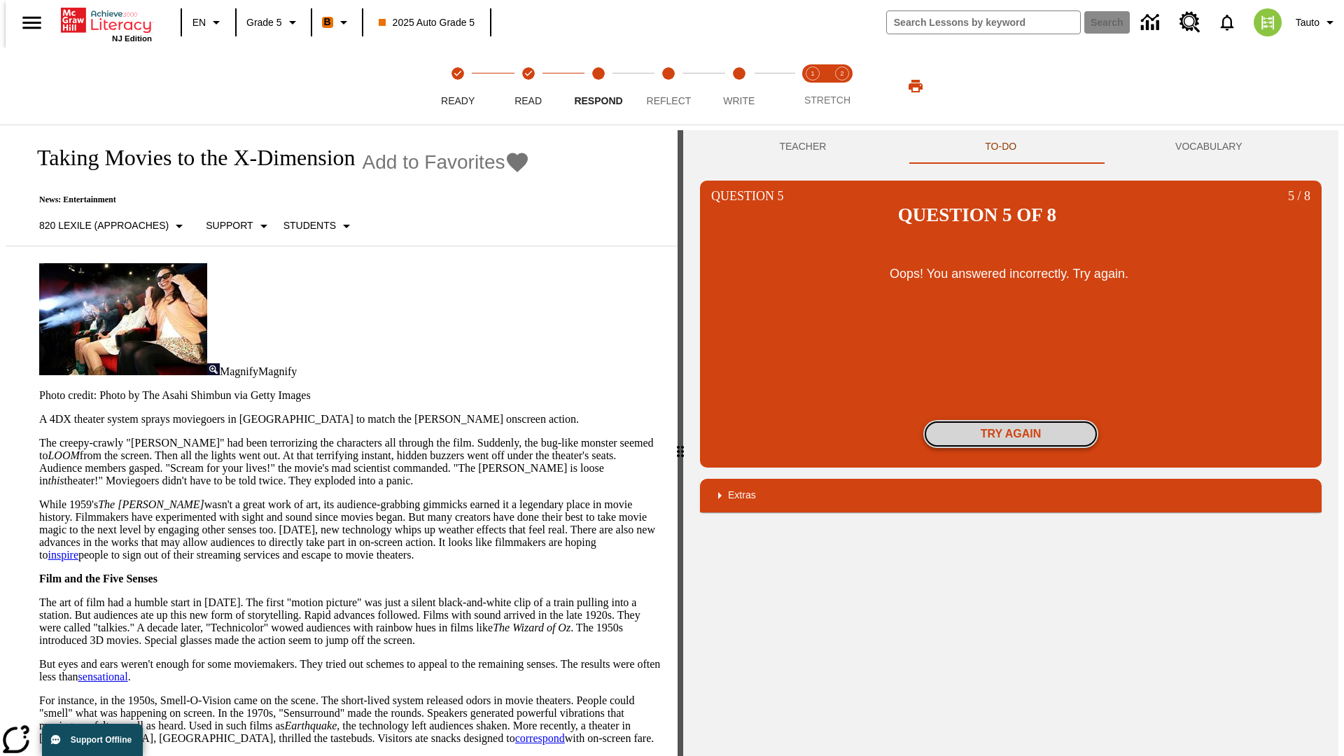
click at [1011, 420] on button "Try again" at bounding box center [1011, 434] width 175 height 28
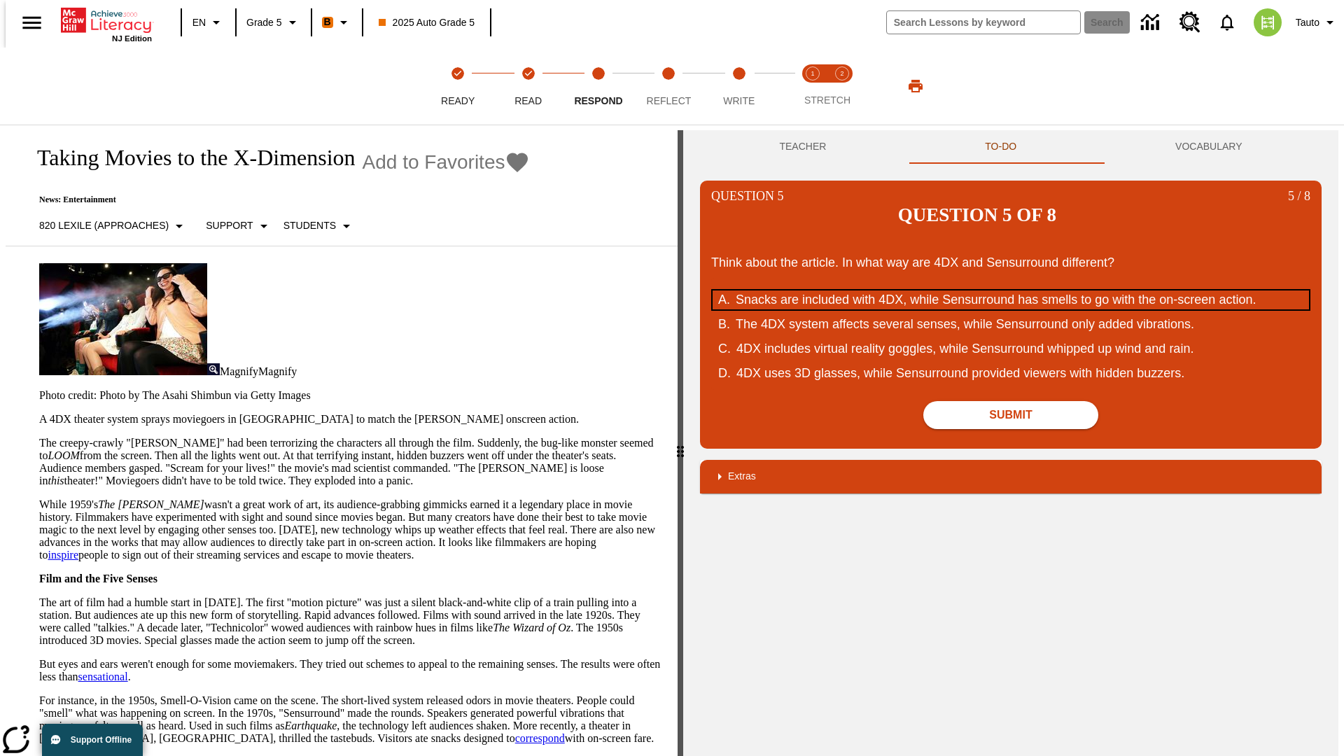
click at [1011, 291] on div "Snacks are included with 4DX, while Sensurround has smells to go with the on-sc…" at bounding box center [1002, 300] width 532 height 19
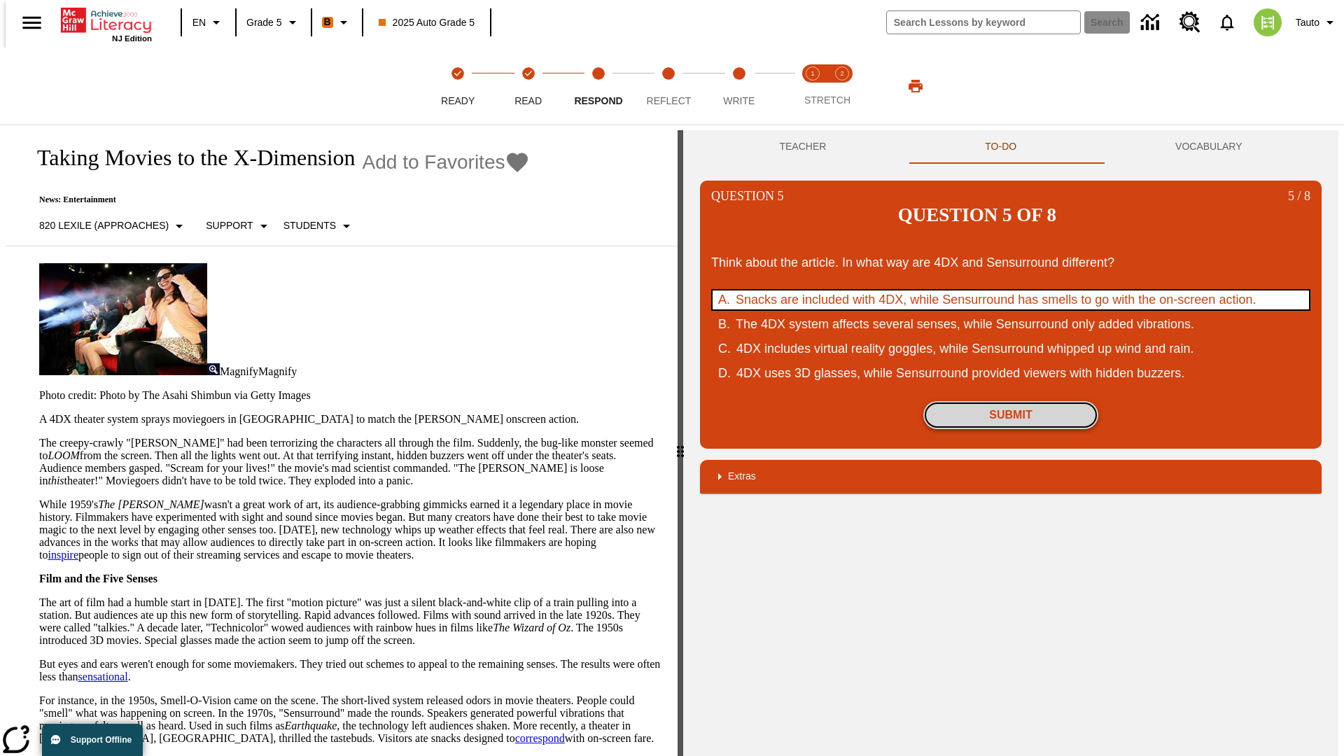
click at [1011, 401] on button "Submit" at bounding box center [1011, 415] width 175 height 28
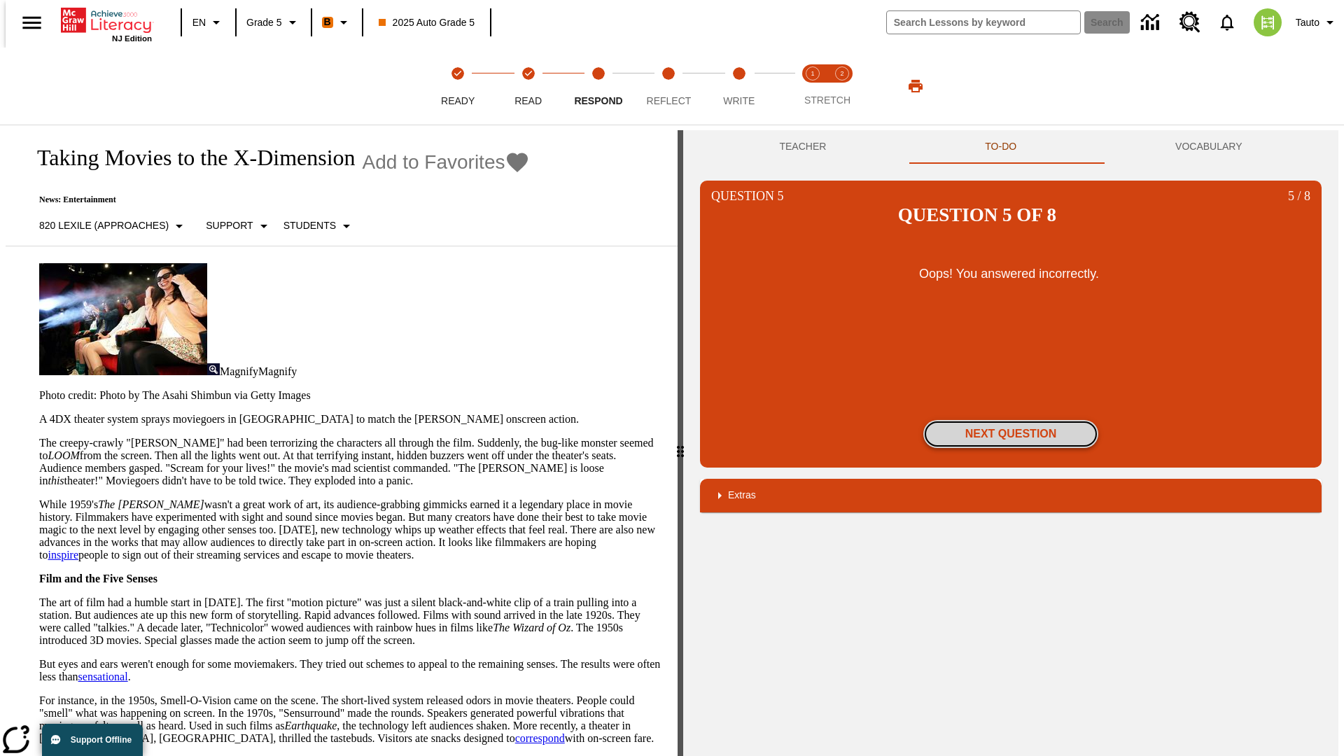
click at [1011, 420] on button "Next Question" at bounding box center [1011, 434] width 175 height 28
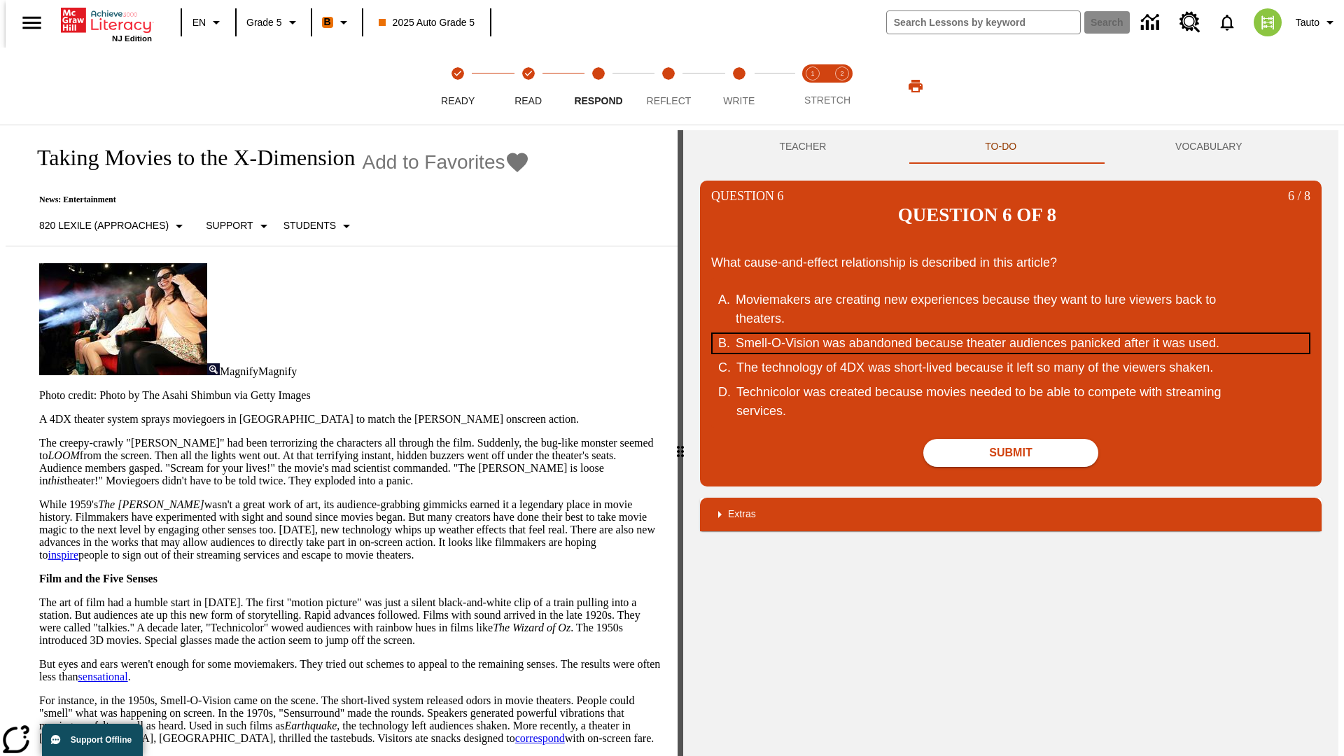
click at [1011, 334] on div "Smell-O-Vision was abandoned because theater audiences panicked after it was us…" at bounding box center [1002, 343] width 532 height 19
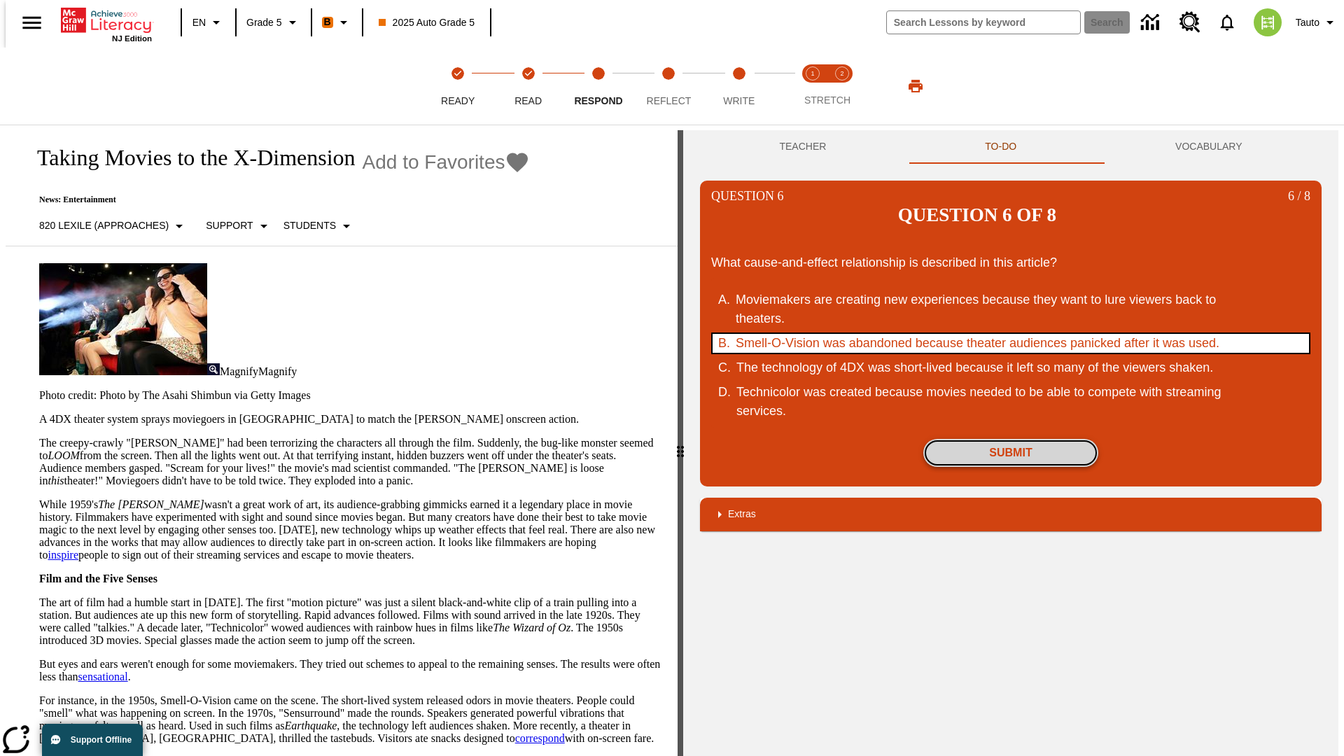
click at [1011, 439] on button "Submit" at bounding box center [1011, 453] width 175 height 28
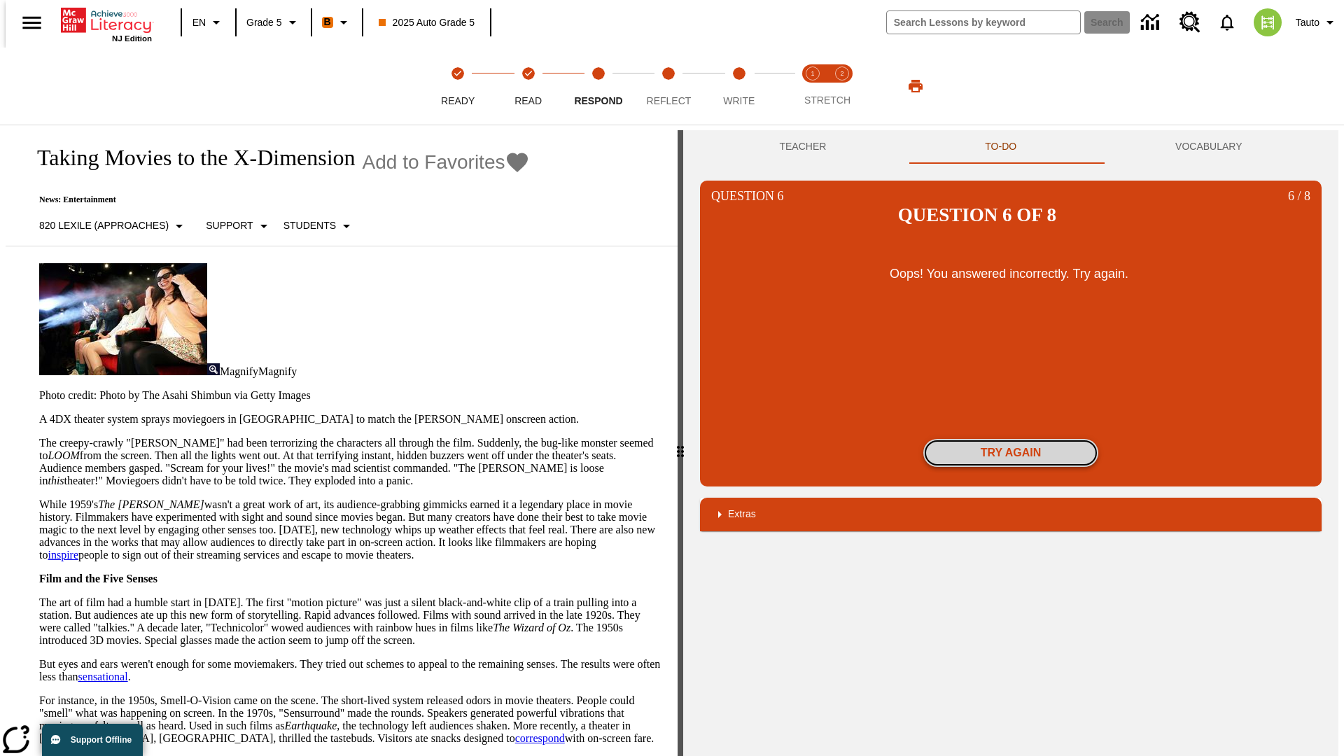
click at [1011, 439] on button "Try again" at bounding box center [1011, 453] width 175 height 28
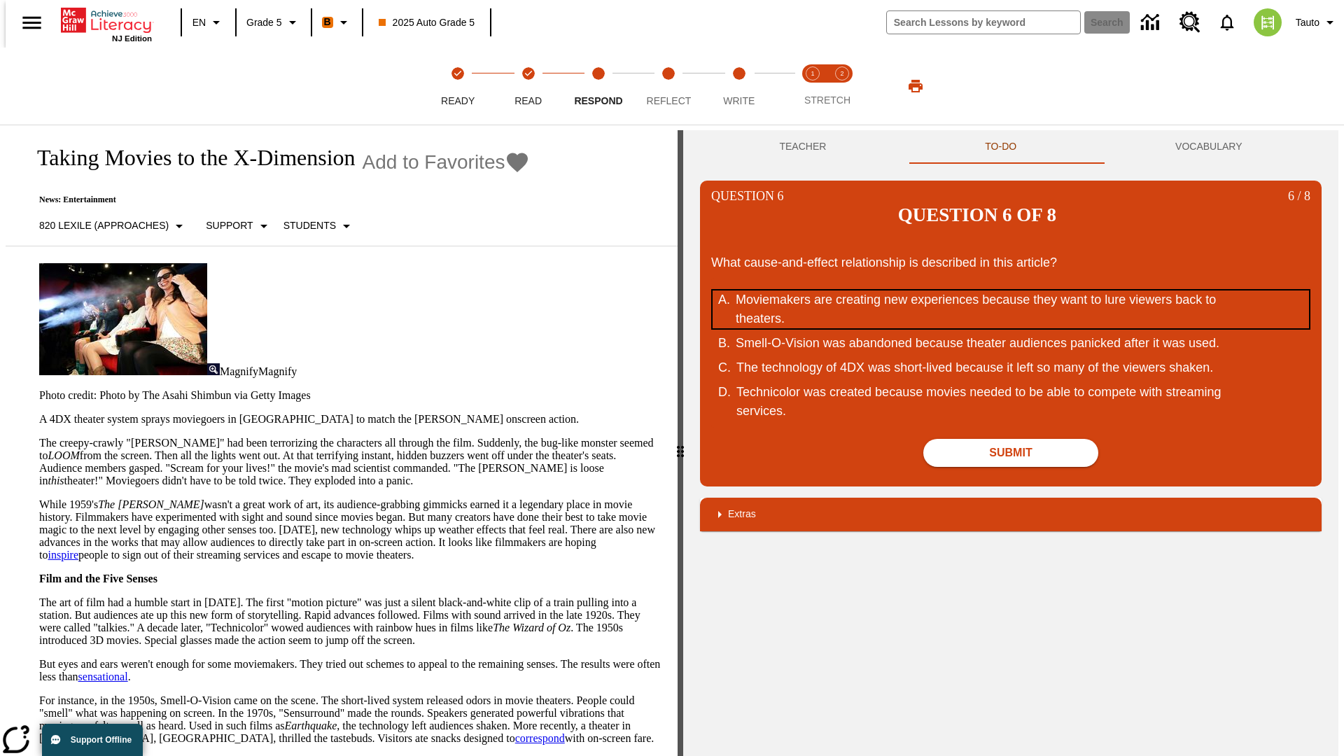
click at [1011, 291] on div "Moviemakers are creating new experiences because they want to lure viewers back…" at bounding box center [1002, 310] width 532 height 38
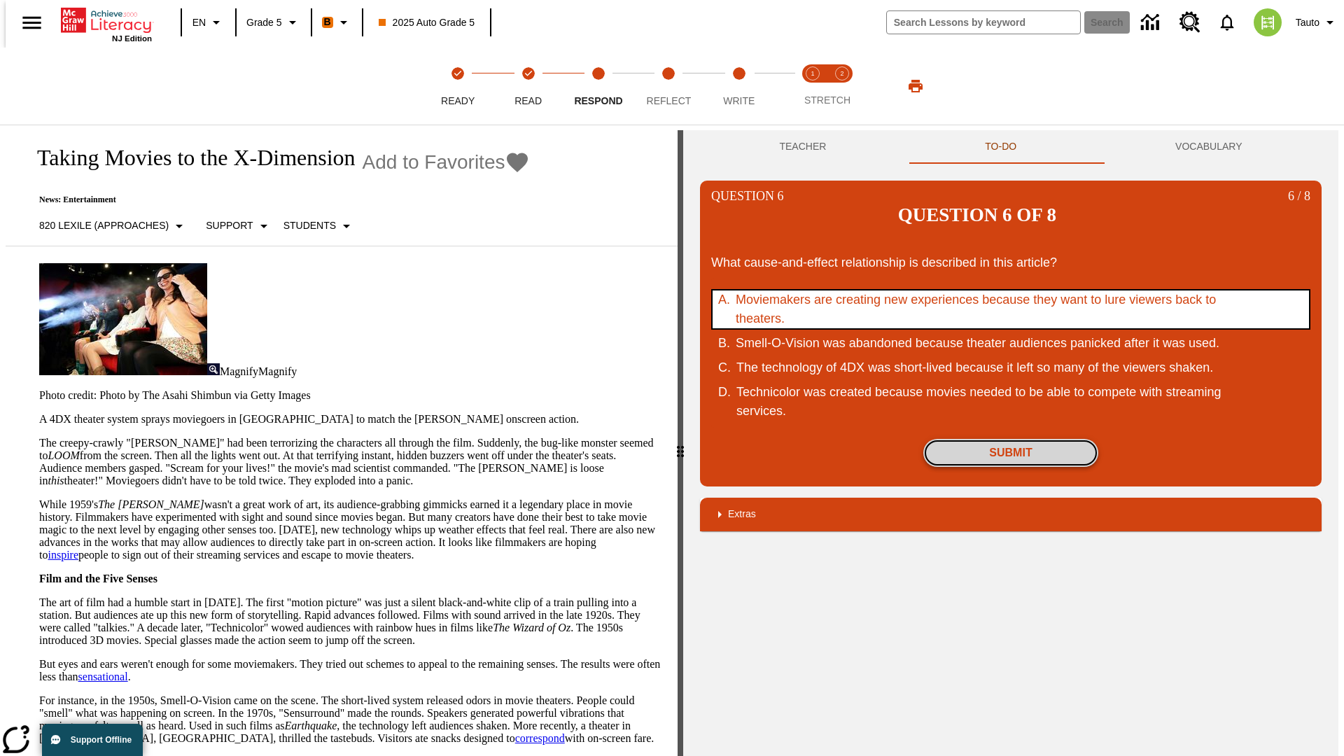
click at [1011, 439] on button "Submit" at bounding box center [1011, 453] width 175 height 28
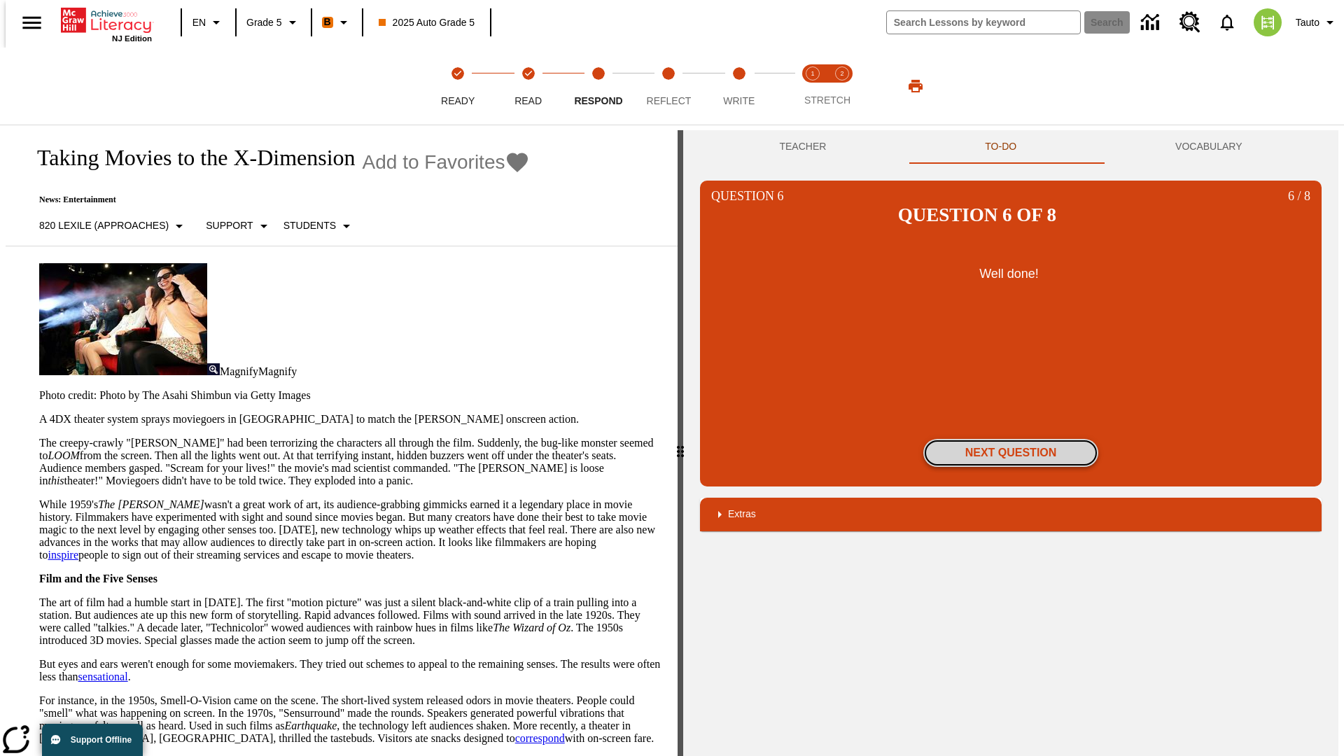
click at [1011, 439] on button "Next Question" at bounding box center [1011, 453] width 175 height 28
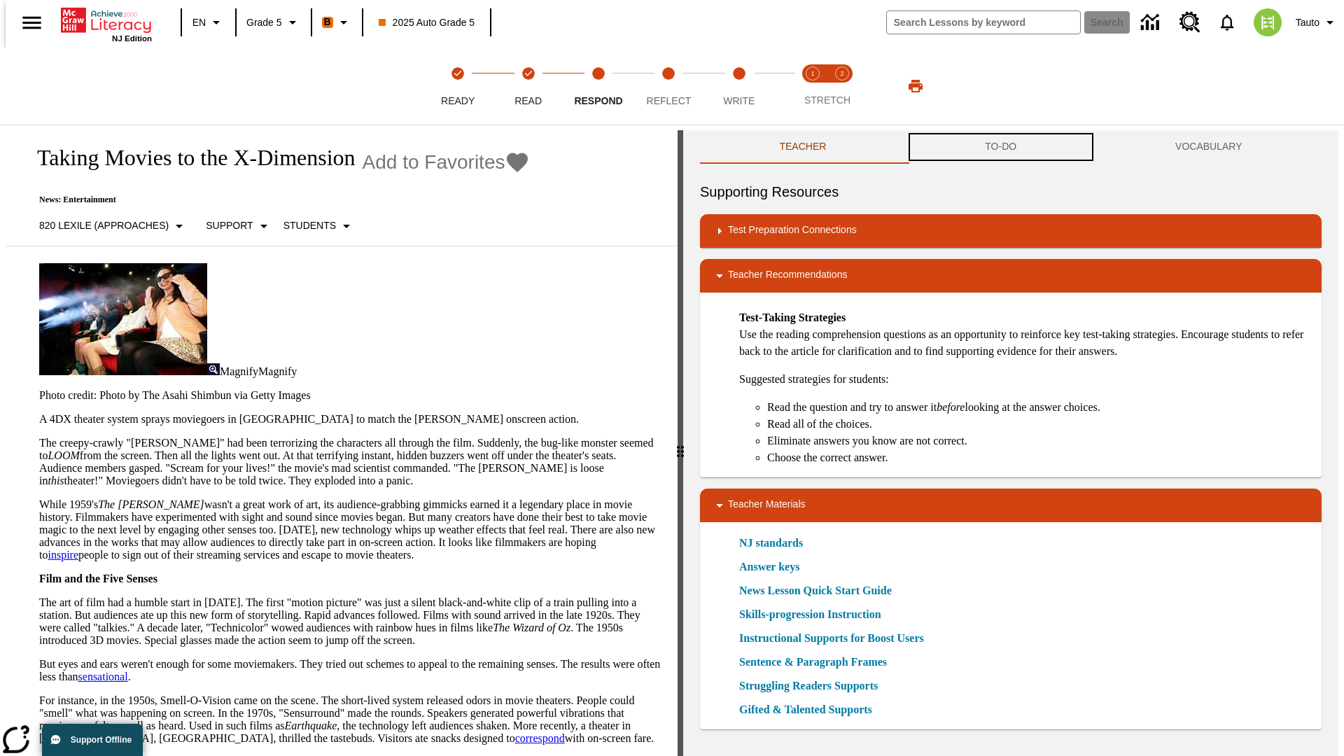
click at [1001, 147] on button "TO-DO" at bounding box center [1001, 147] width 190 height 34
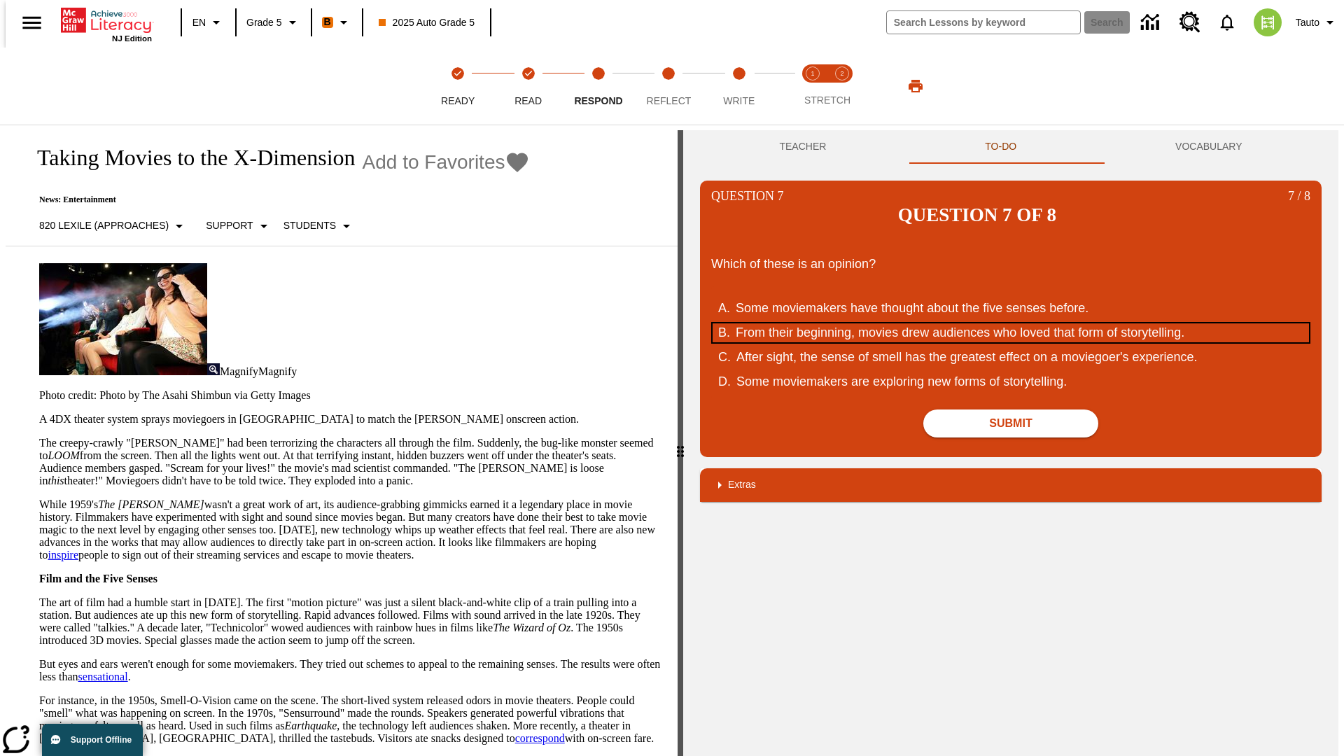
click at [1011, 323] on div "From their beginning, movies drew audiences who loved that form of storytelling." at bounding box center [1002, 332] width 532 height 19
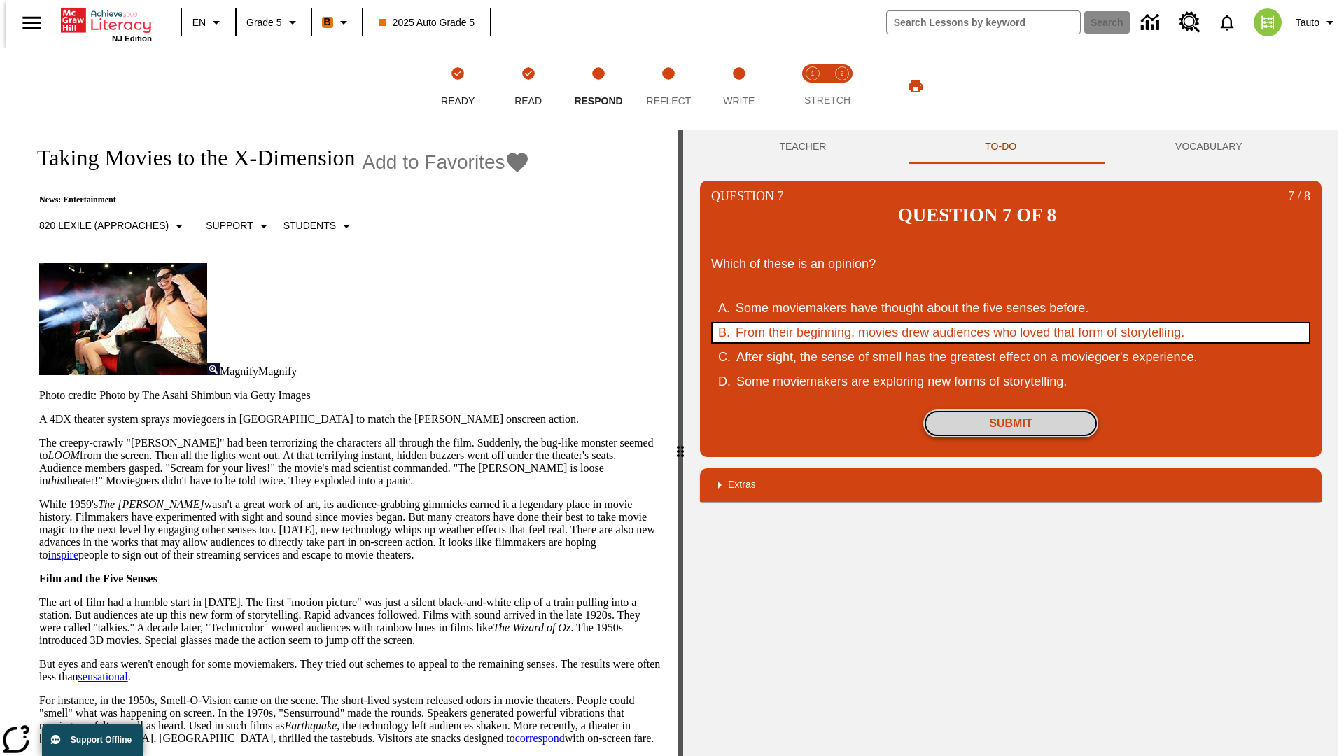
click at [1011, 410] on button "Submit" at bounding box center [1011, 424] width 175 height 28
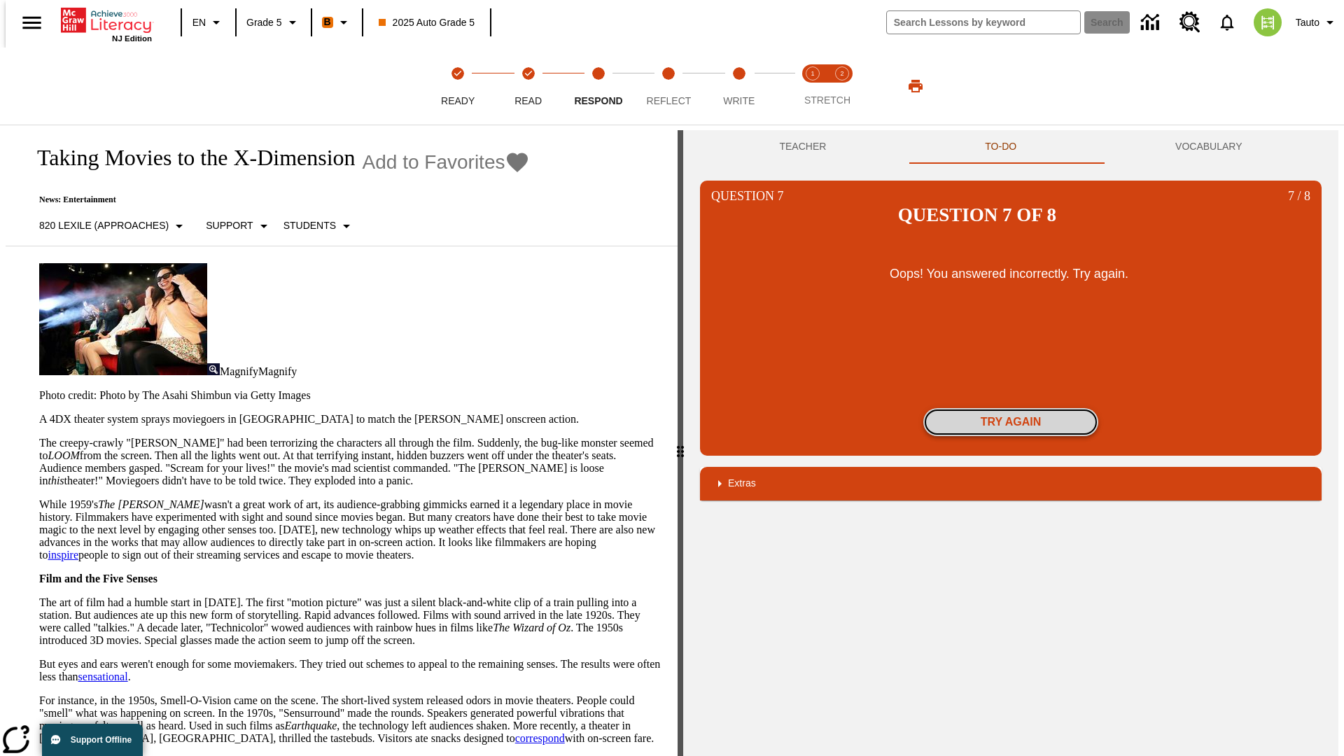
click at [1011, 408] on button "Try again" at bounding box center [1011, 422] width 175 height 28
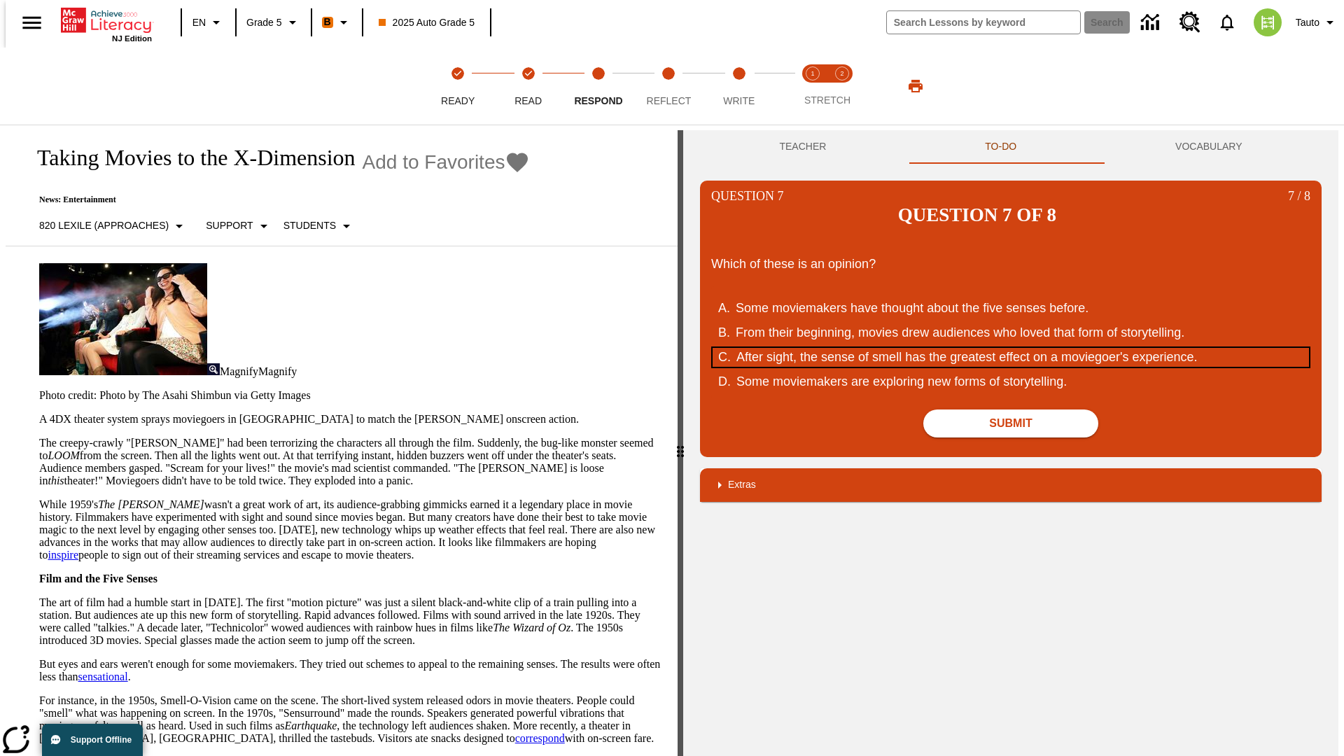
click at [1011, 348] on div "After sight, the sense of smell has the greatest effect on a moviegoer's experi…" at bounding box center [1003, 357] width 532 height 19
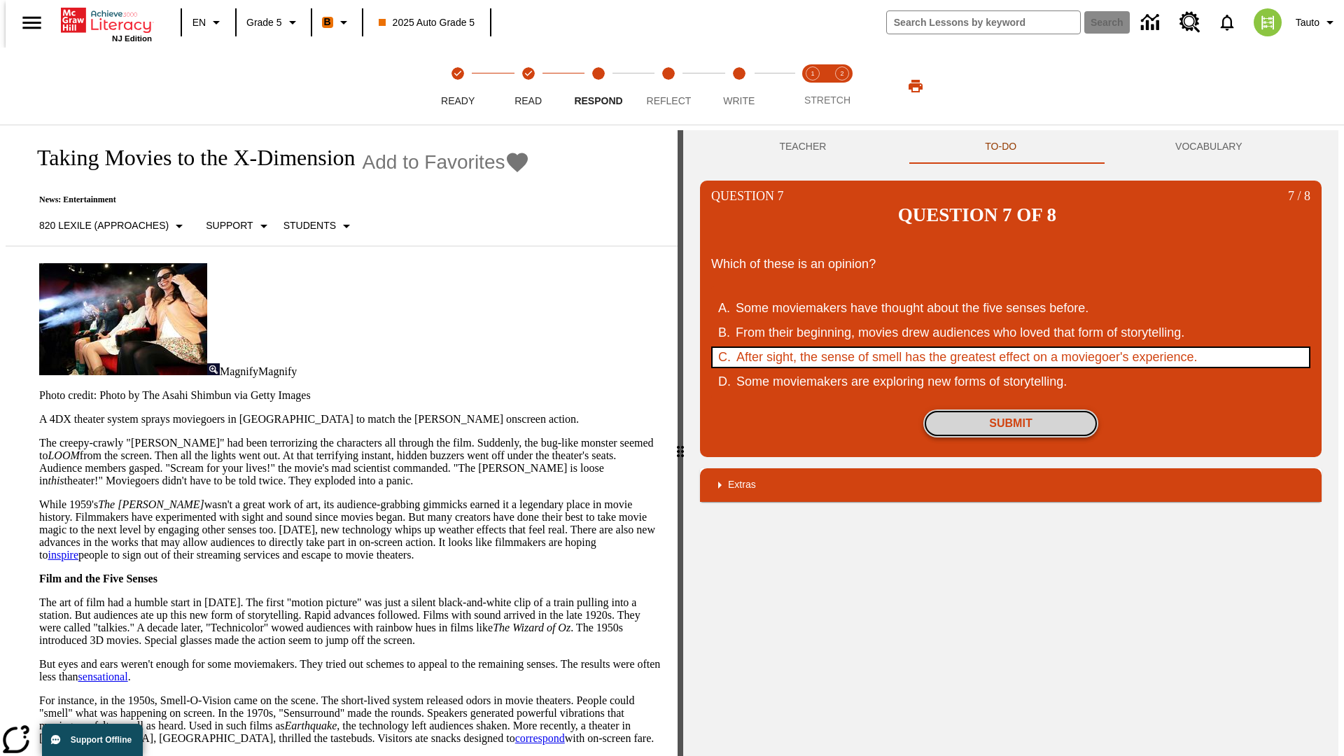
click at [1011, 410] on button "Submit" at bounding box center [1011, 424] width 175 height 28
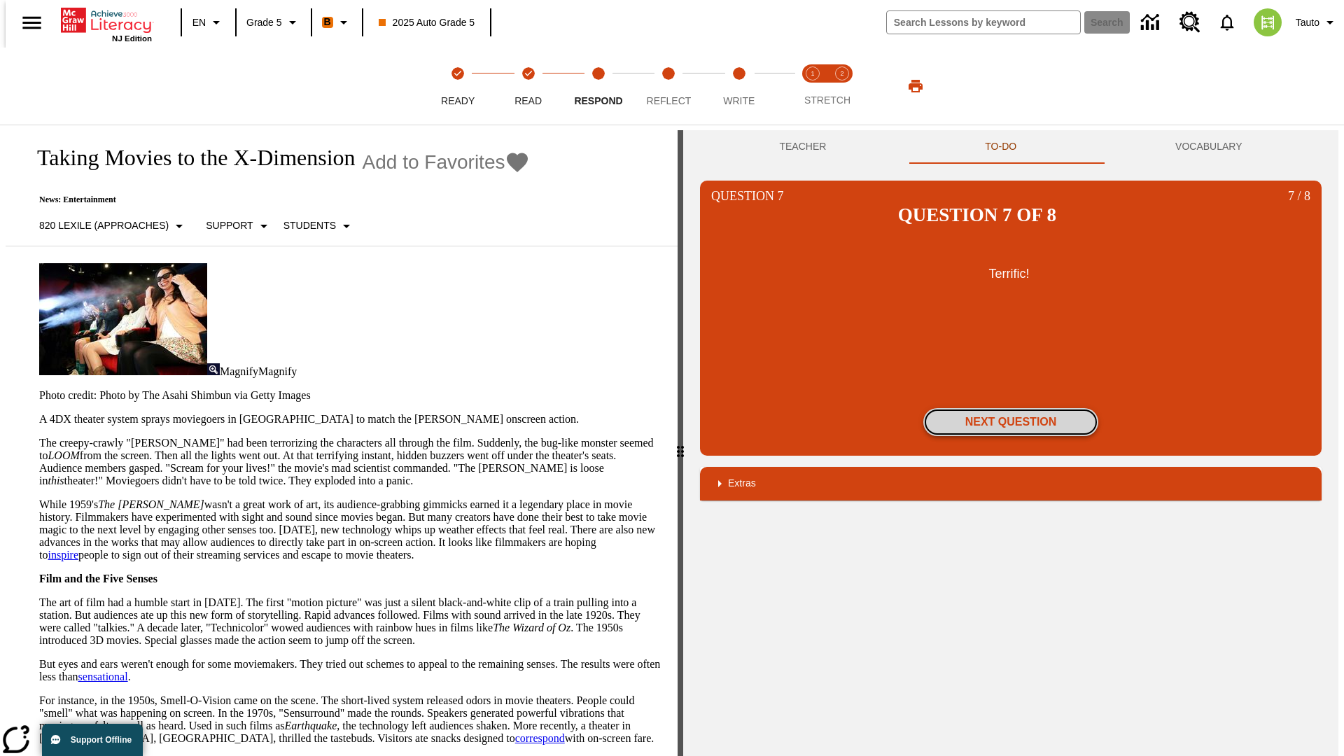
click at [1011, 408] on button "Next Question" at bounding box center [1011, 422] width 175 height 28
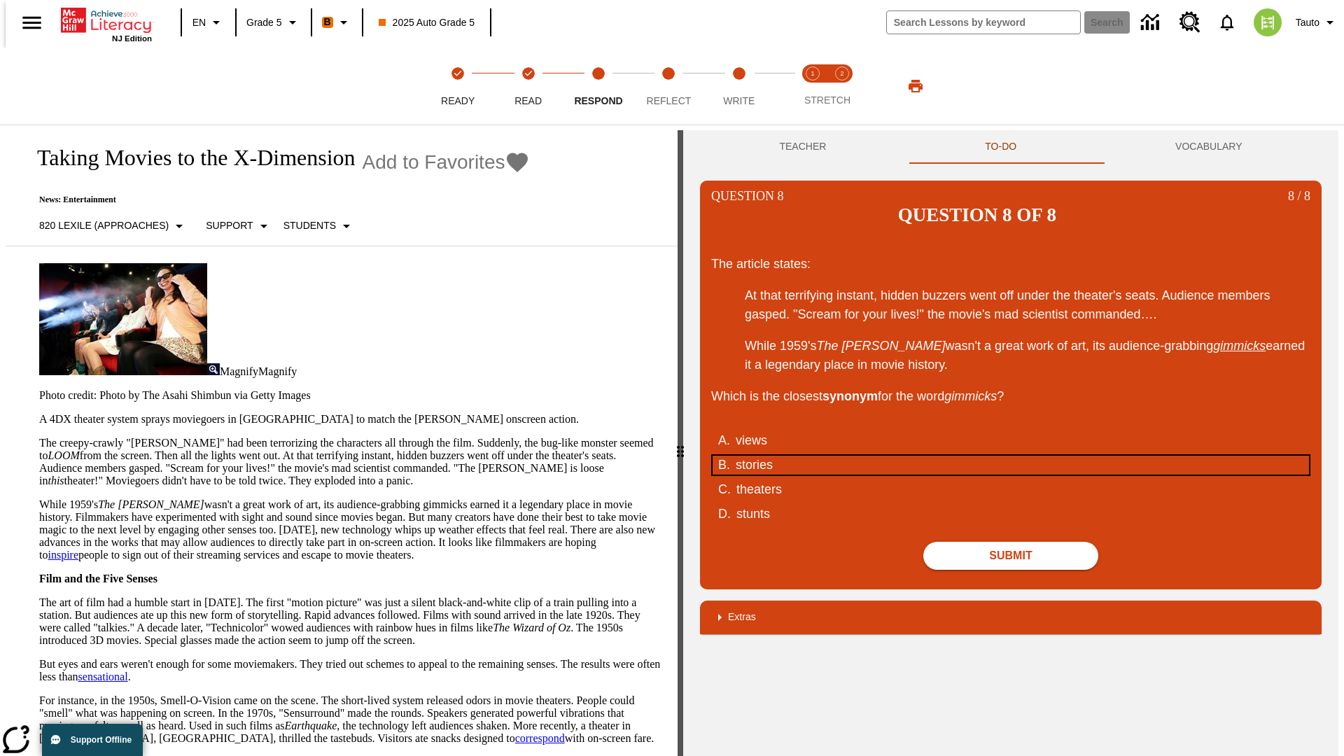
click at [1011, 456] on div "stories" at bounding box center [1002, 465] width 532 height 19
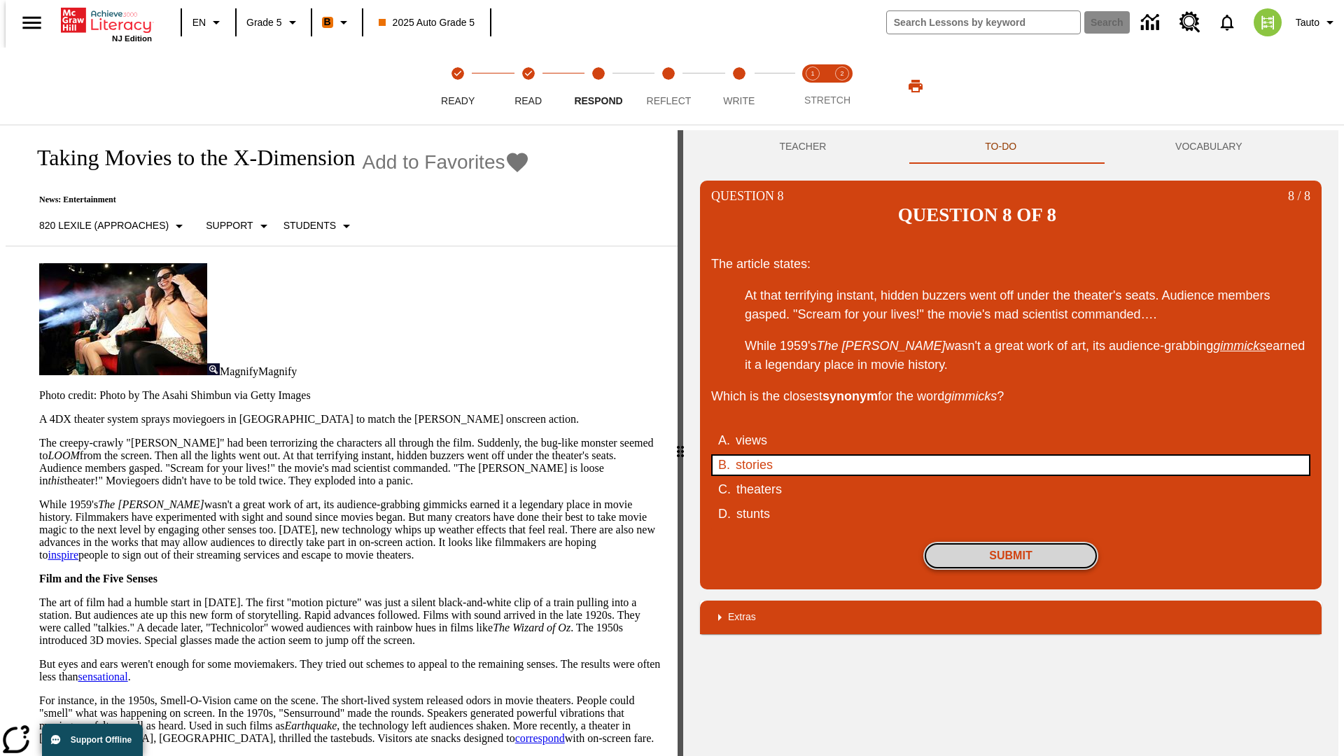
click at [1011, 542] on button "Submit" at bounding box center [1011, 556] width 175 height 28
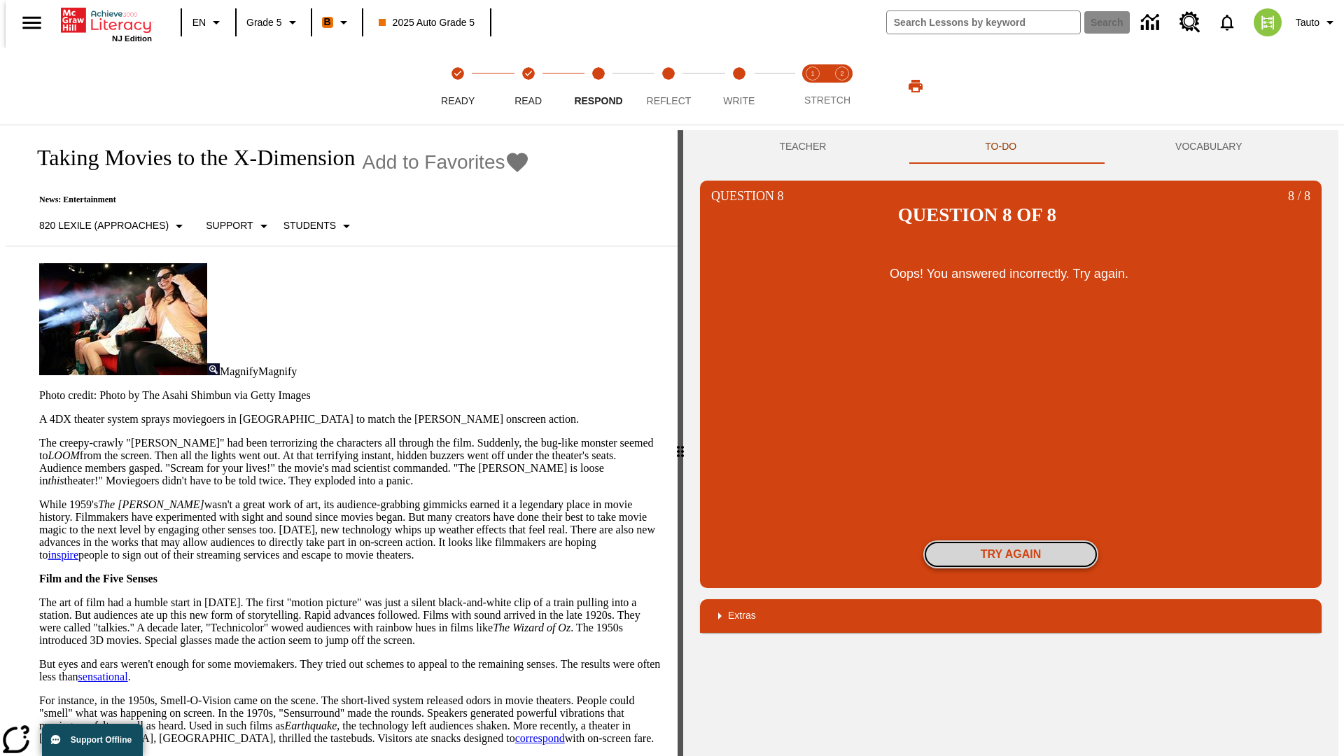
click at [1011, 541] on button "Try again" at bounding box center [1011, 555] width 175 height 28
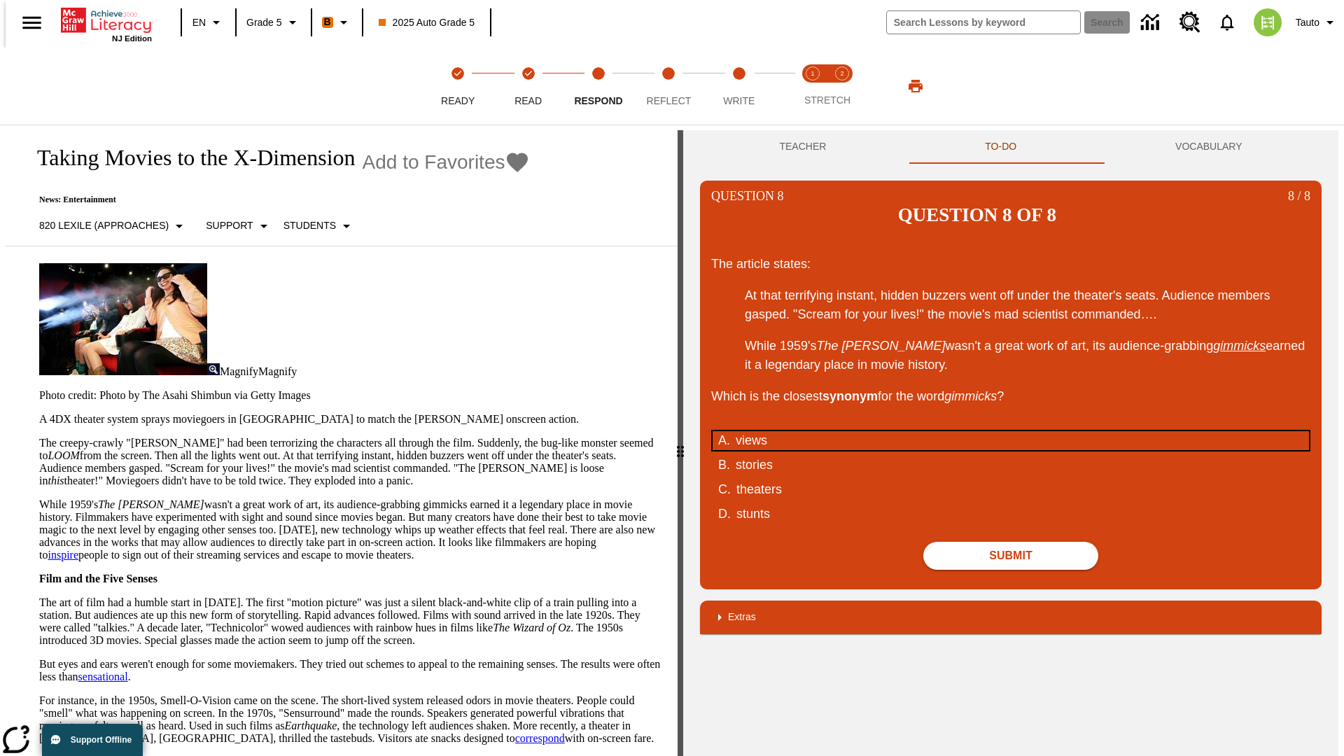
click at [1011, 431] on div "views" at bounding box center [1002, 440] width 532 height 19
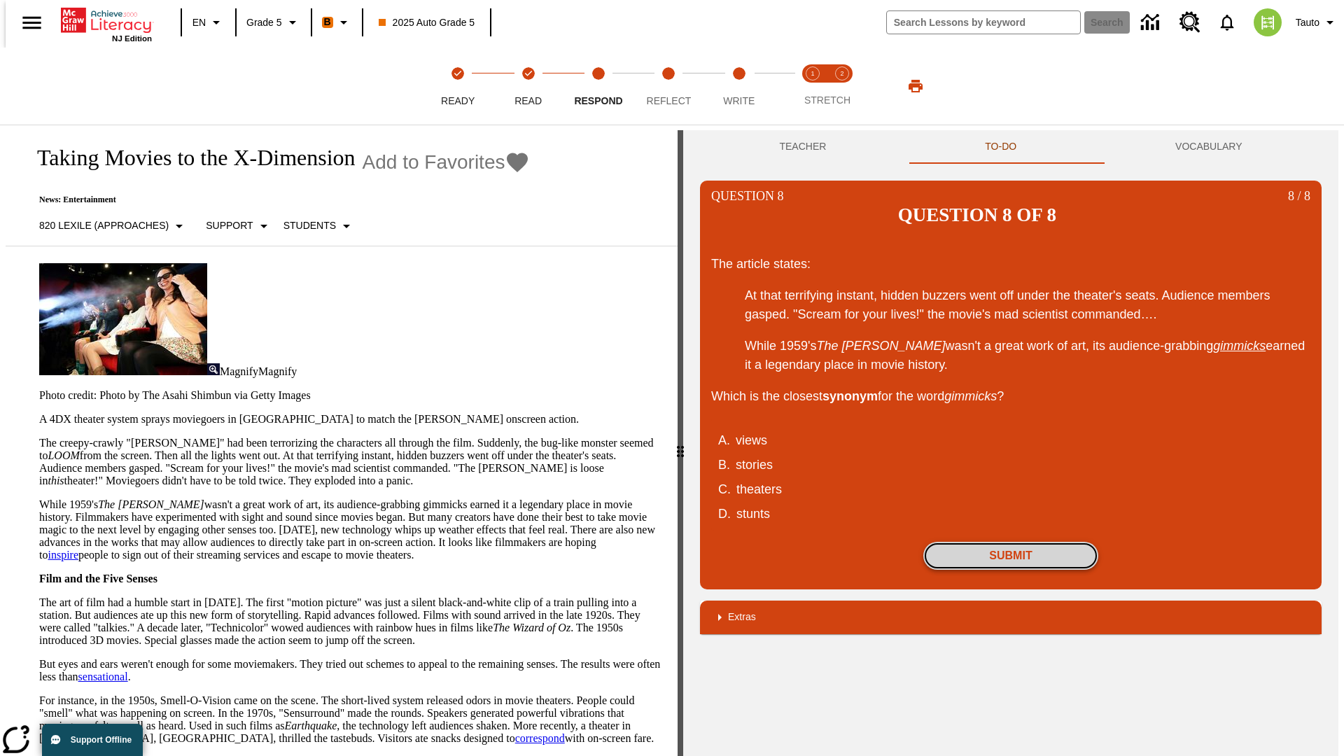
click at [1011, 542] on button "Submit" at bounding box center [1011, 556] width 175 height 28
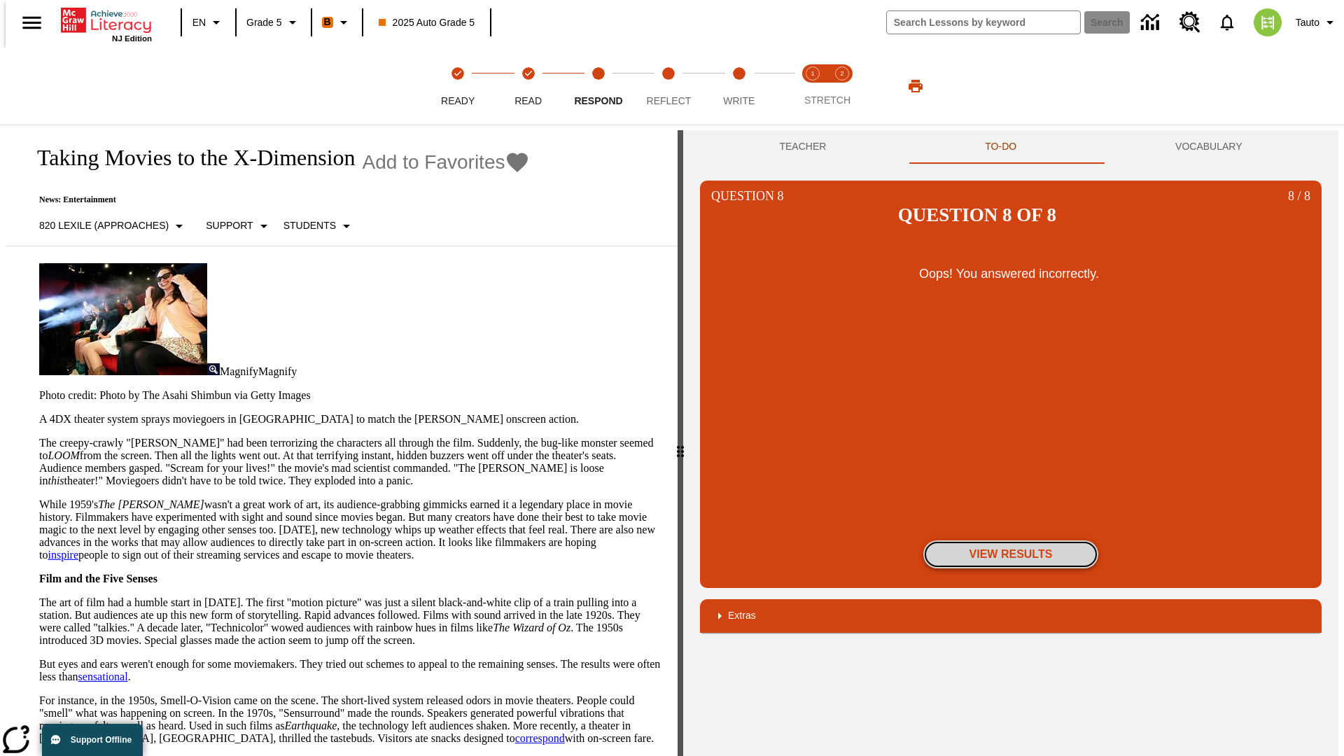
click at [1011, 541] on button "View Results" at bounding box center [1011, 555] width 175 height 28
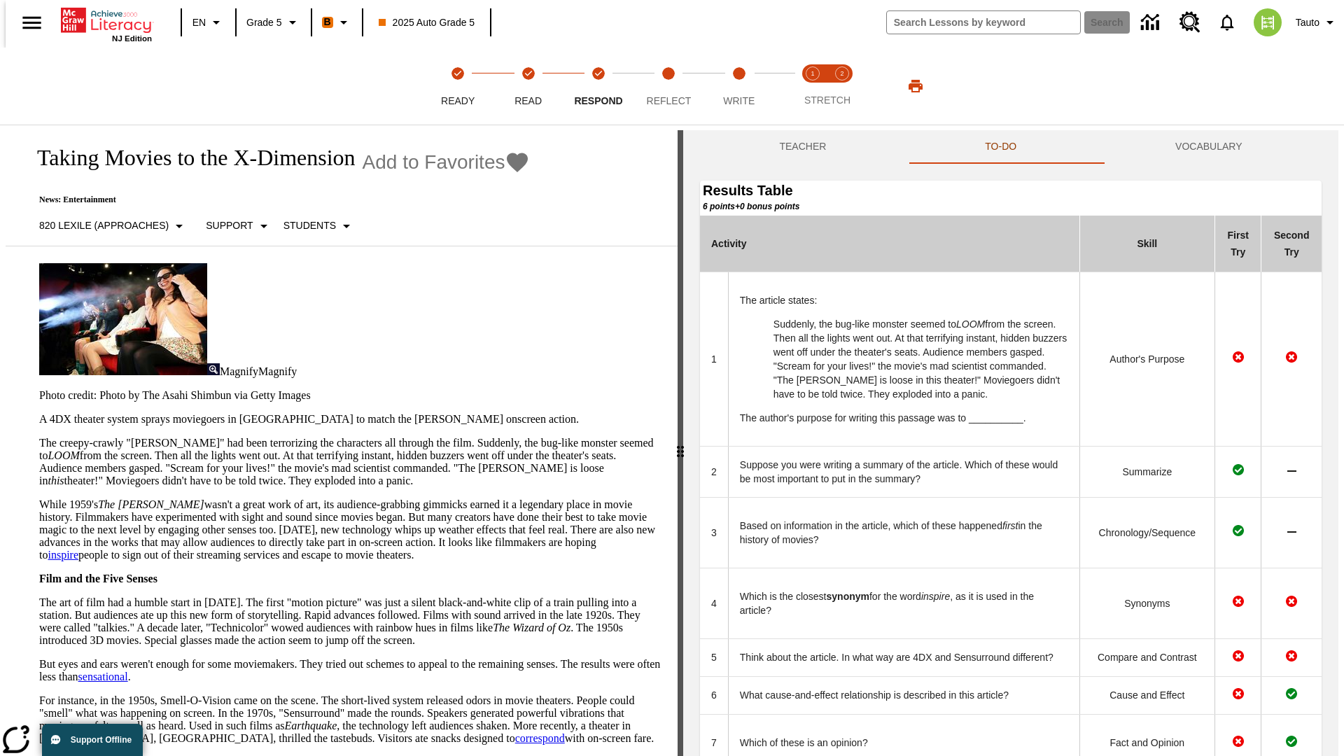
scroll to position [382, 0]
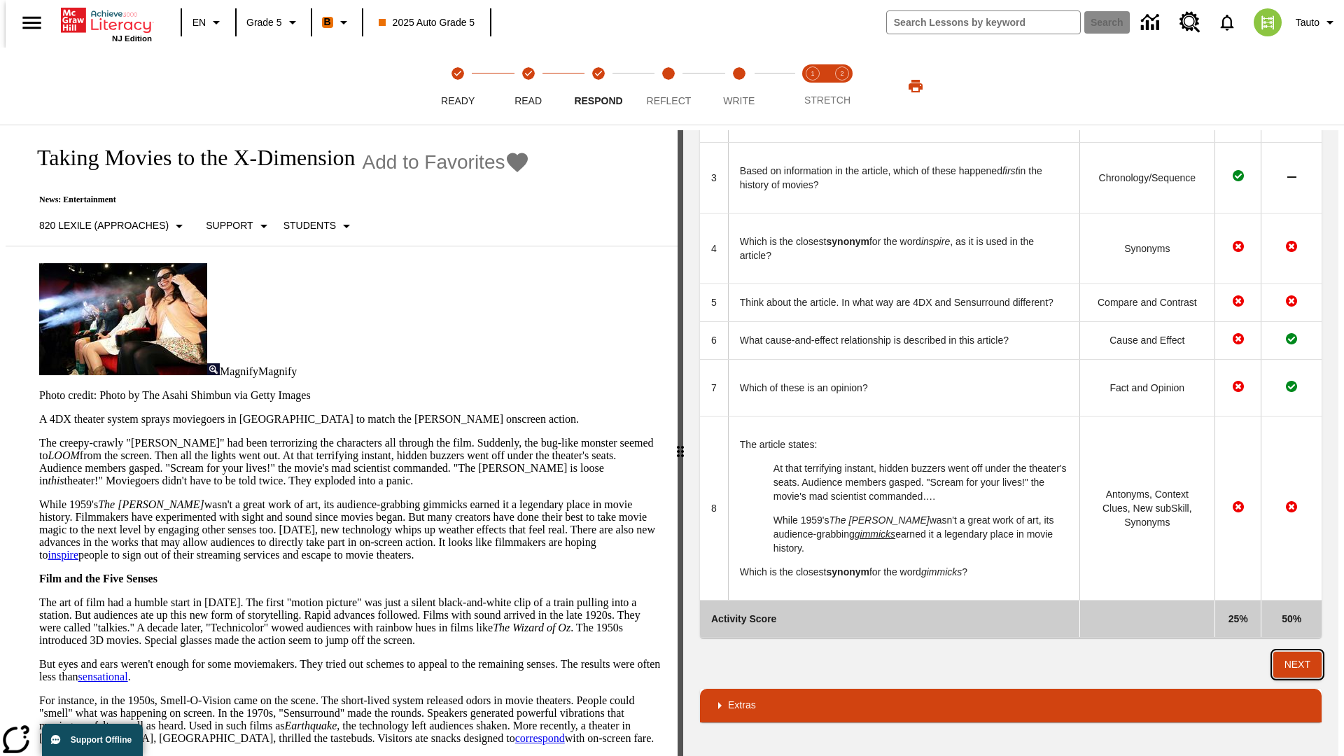
click at [1304, 664] on button "Next" at bounding box center [1298, 665] width 48 height 26
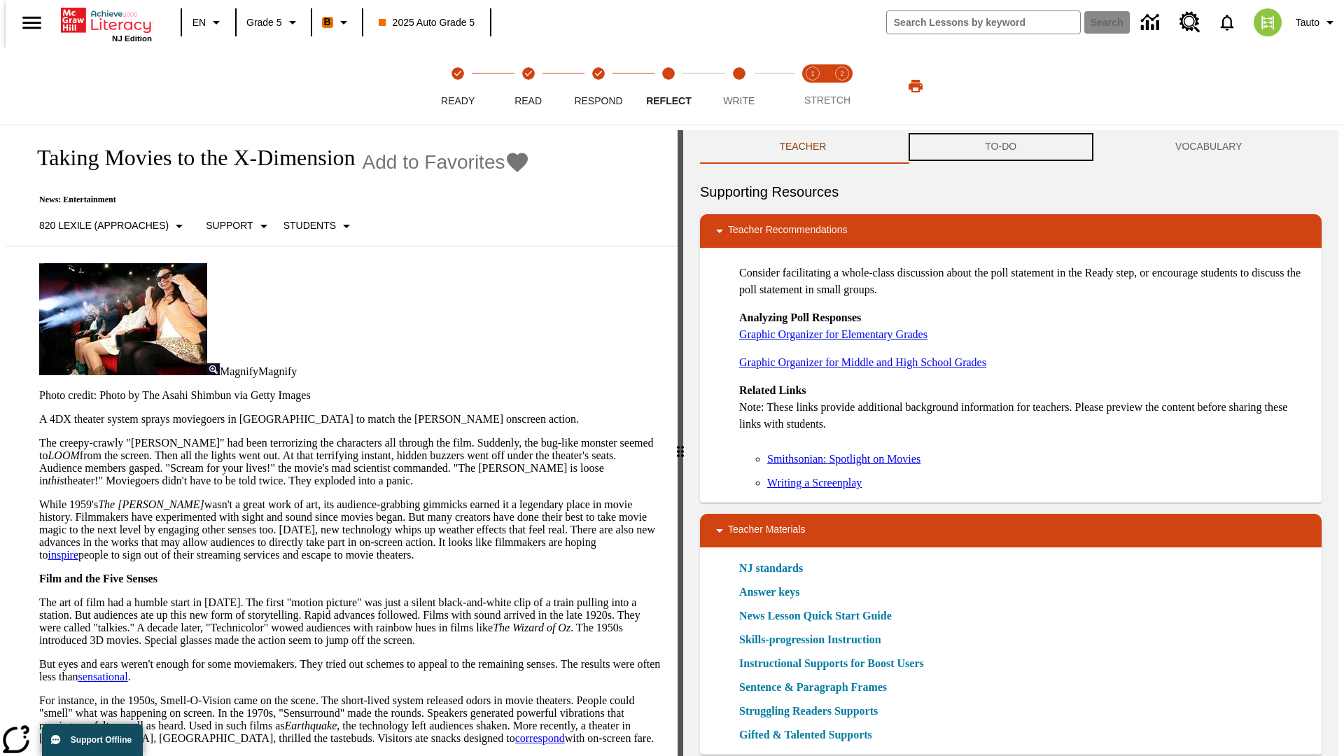
click at [1001, 147] on button "TO-DO" at bounding box center [1001, 147] width 190 height 34
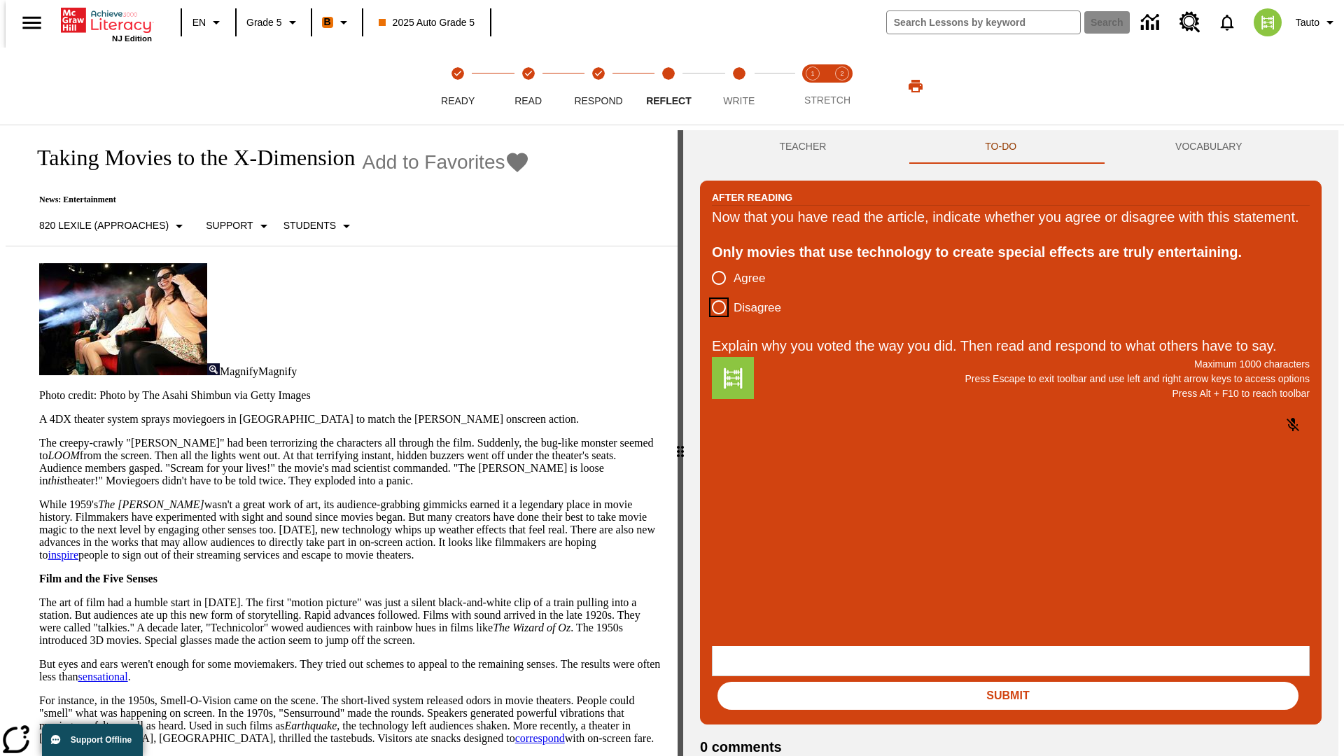
click at [713, 322] on input "Disagree" at bounding box center [718, 307] width 29 height 29
radio input "true"
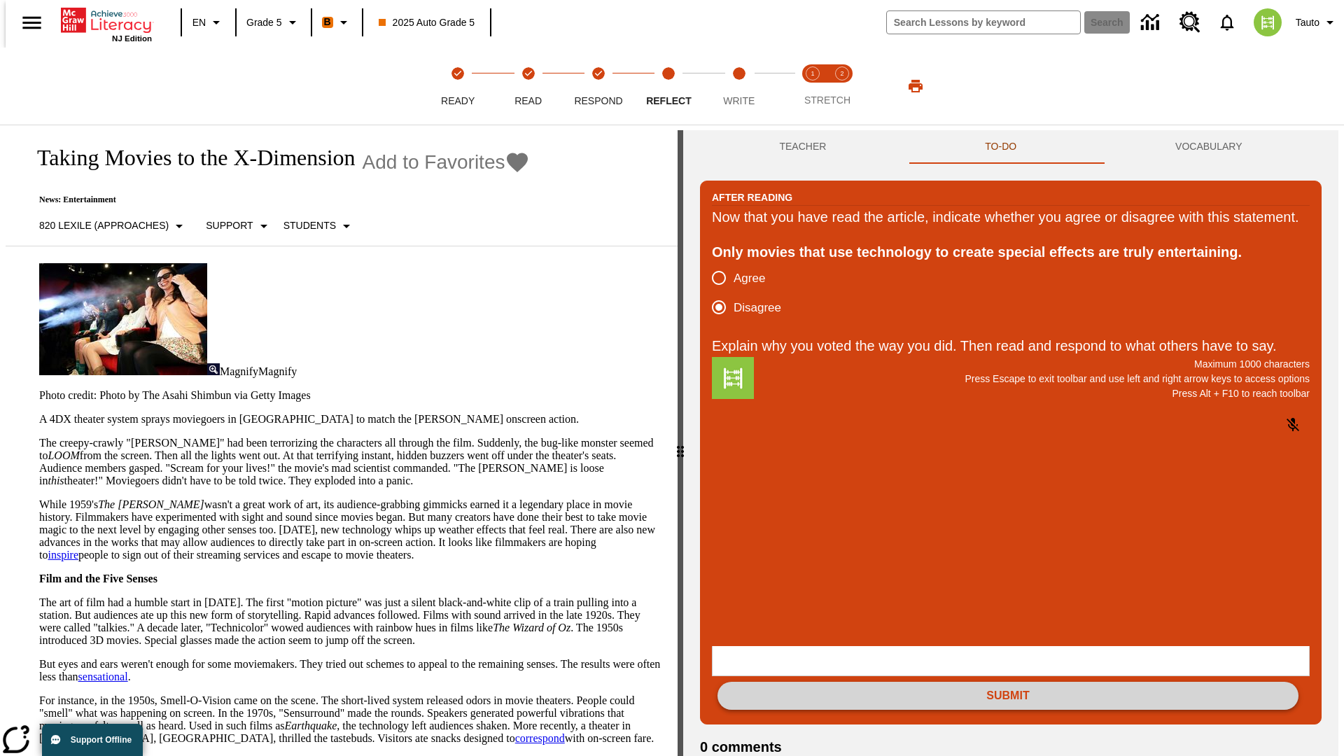
click at [1008, 682] on button "Submit" at bounding box center [1008, 696] width 581 height 28
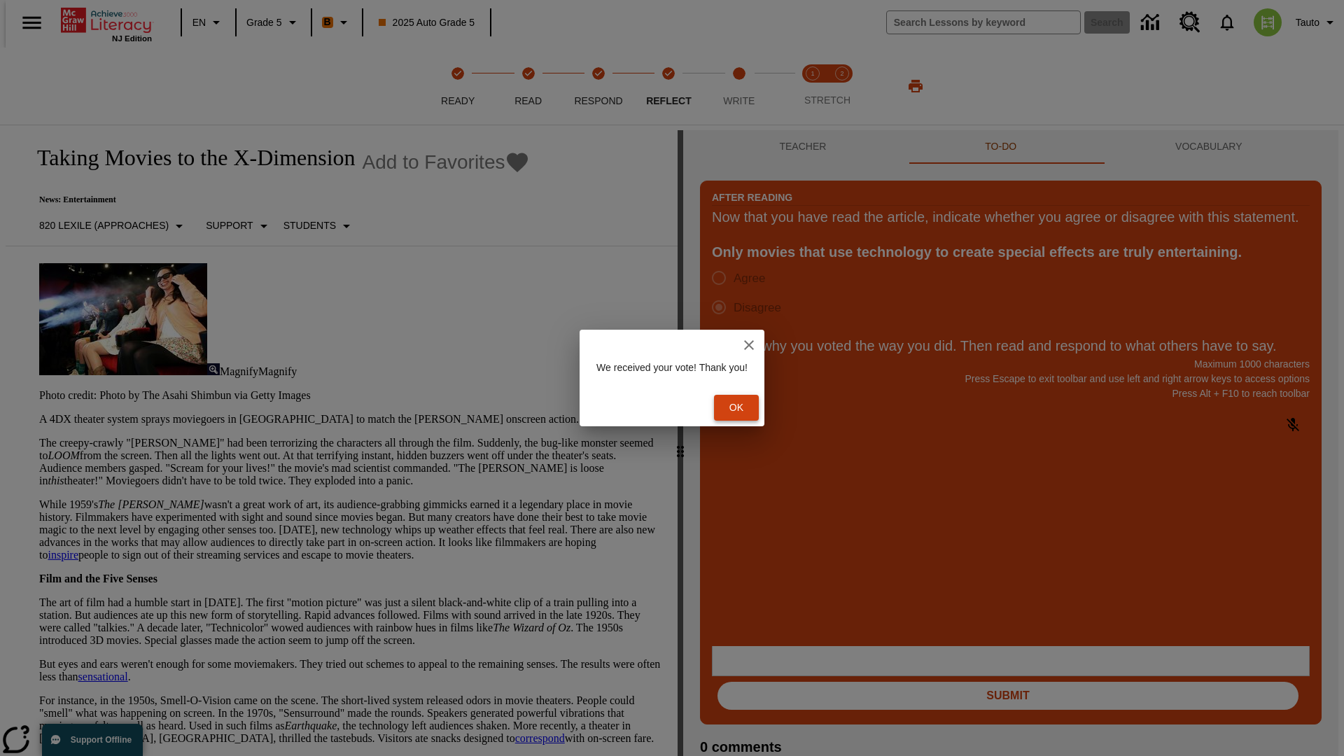
click at [744, 408] on button "Ok" at bounding box center [736, 408] width 45 height 26
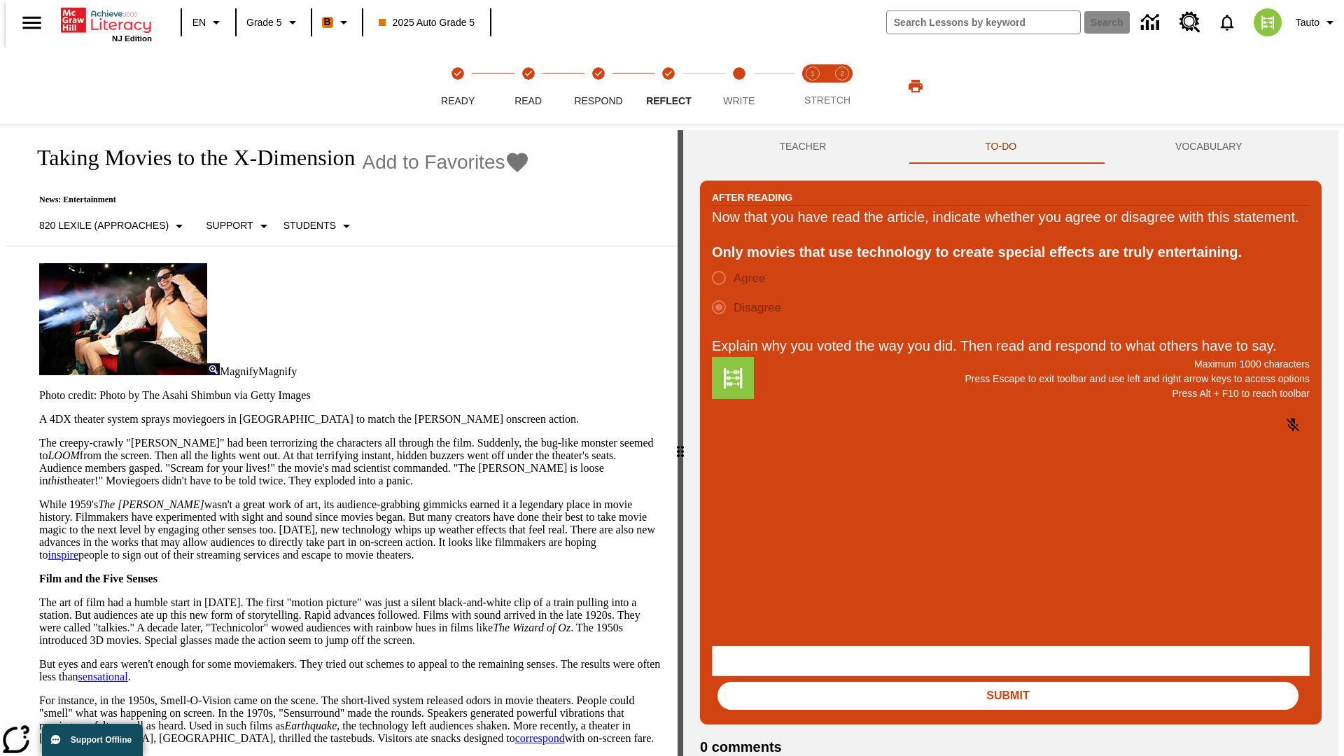
scroll to position [22, 0]
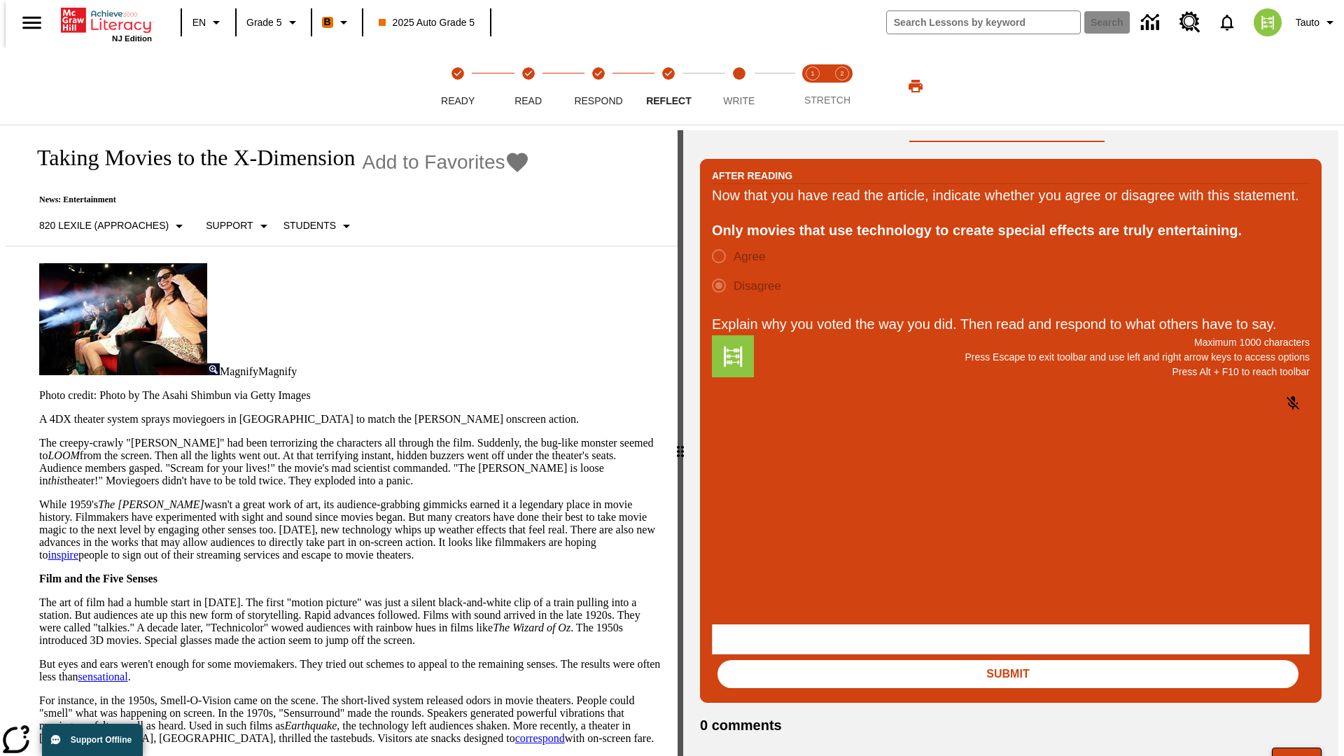
click at [1303, 748] on button "Next" at bounding box center [1297, 761] width 50 height 27
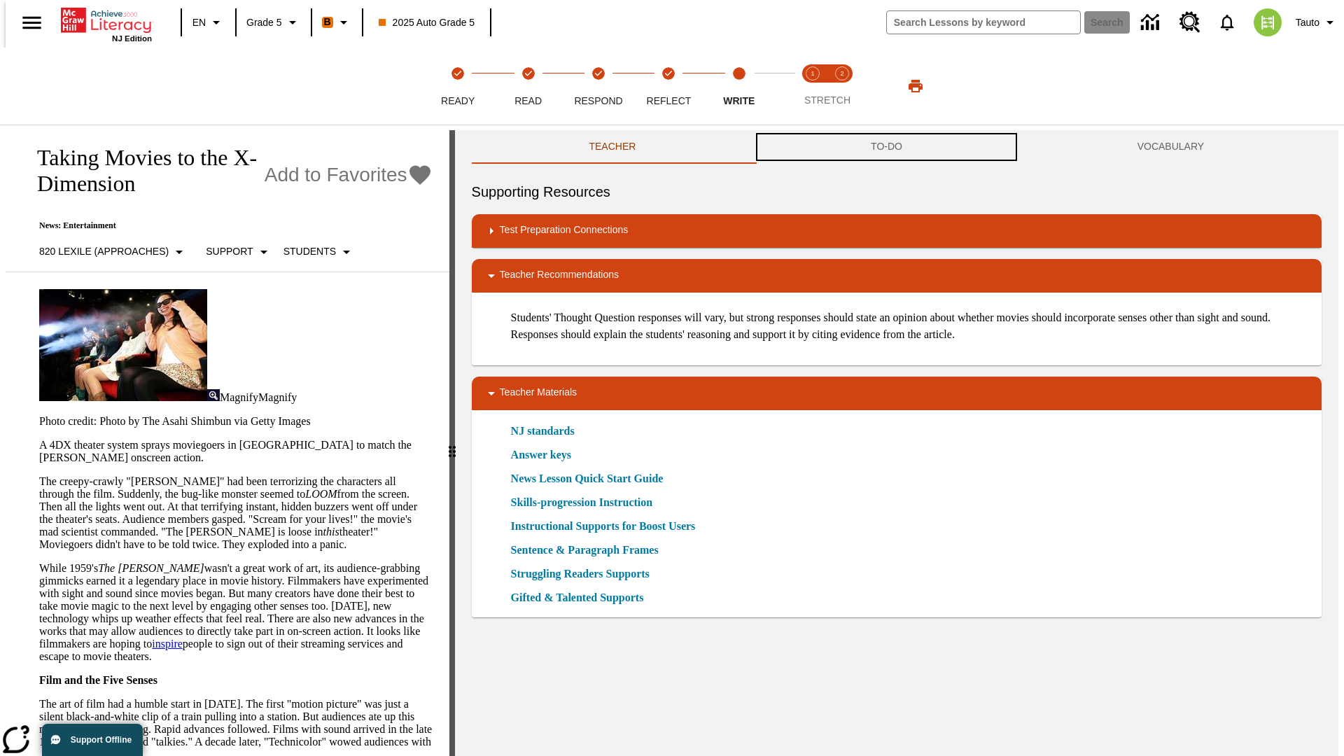
scroll to position [1, 0]
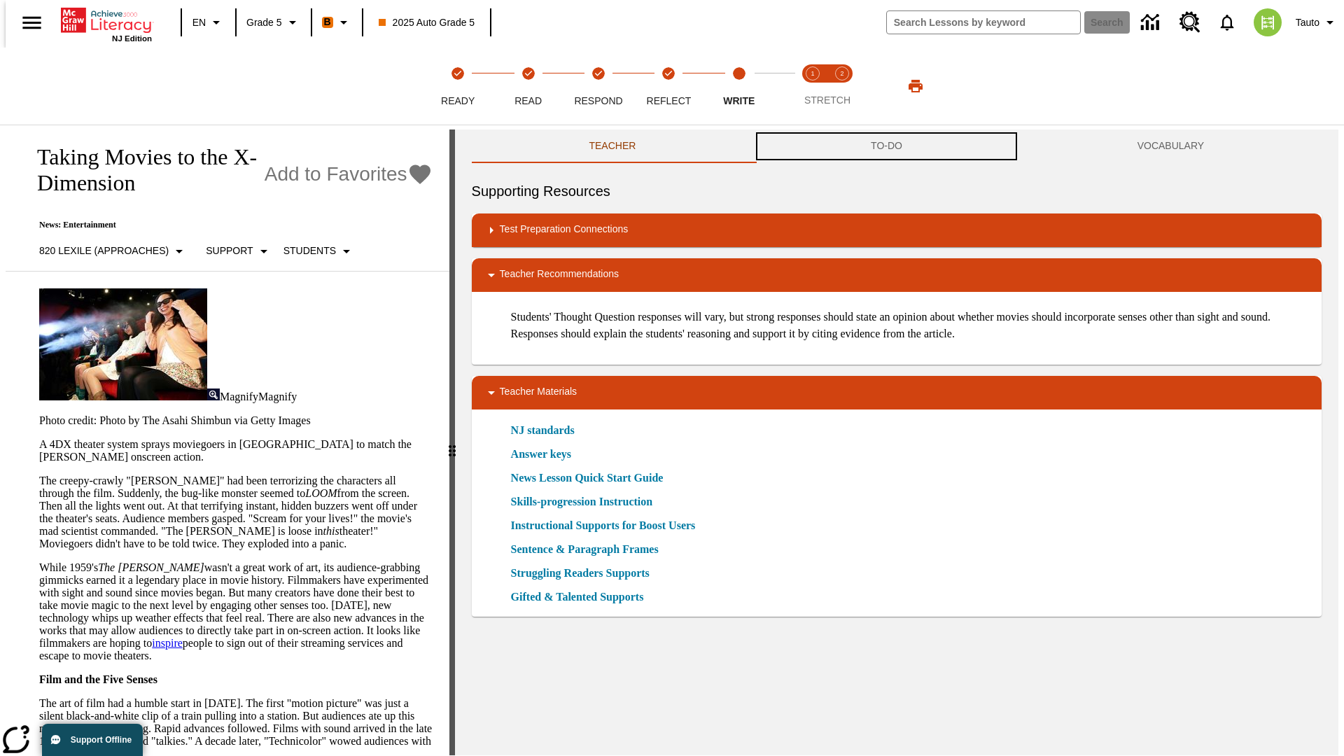
click at [887, 147] on button "TO-DO" at bounding box center [886, 147] width 267 height 34
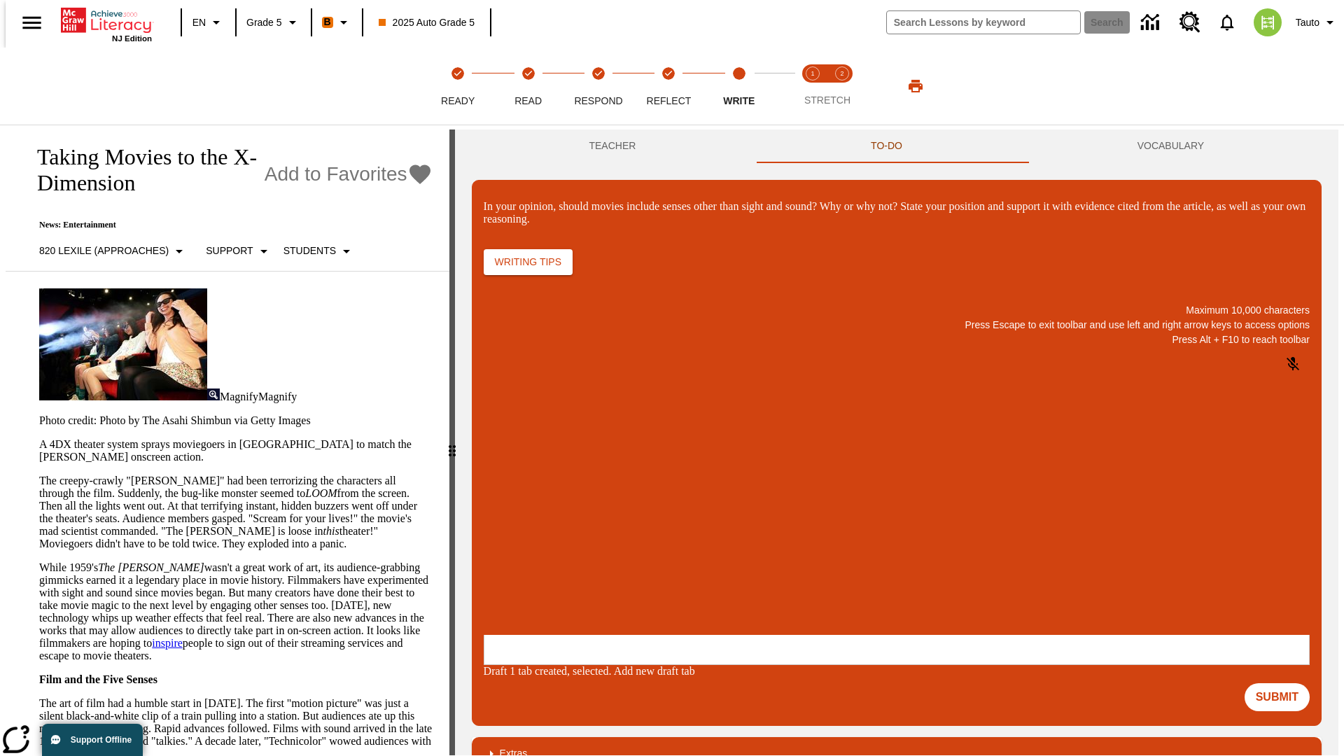
scroll to position [0, 0]
click at [688, 545] on p "\a\9In your opinion, should movies include senses other than sight and sound? W…" at bounding box center [588, 544] width 199 height 13
click at [1283, 683] on button "Submit" at bounding box center [1277, 697] width 65 height 28
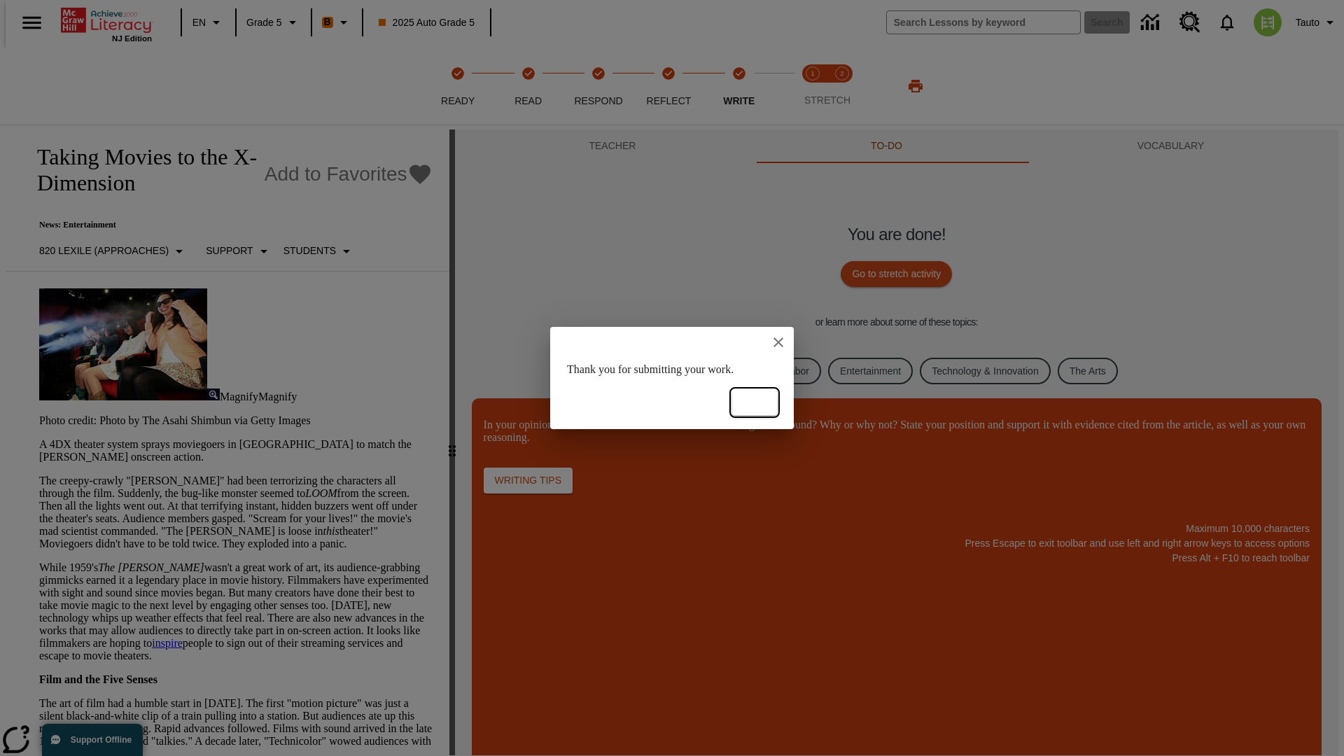
click at [755, 403] on button "Ok" at bounding box center [754, 403] width 45 height 26
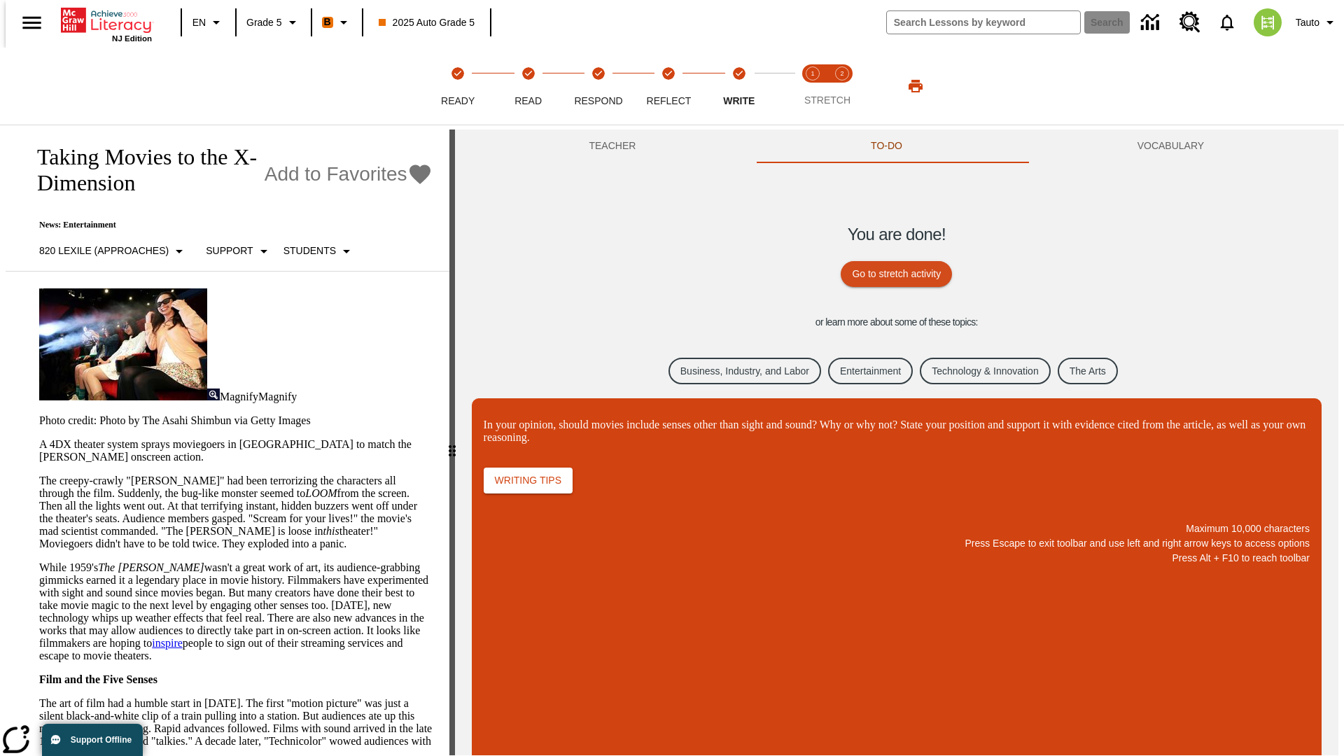
click at [734, 370] on link "Business, Industry, and Labor" at bounding box center [745, 371] width 153 height 27
